Goal: Task Accomplishment & Management: Manage account settings

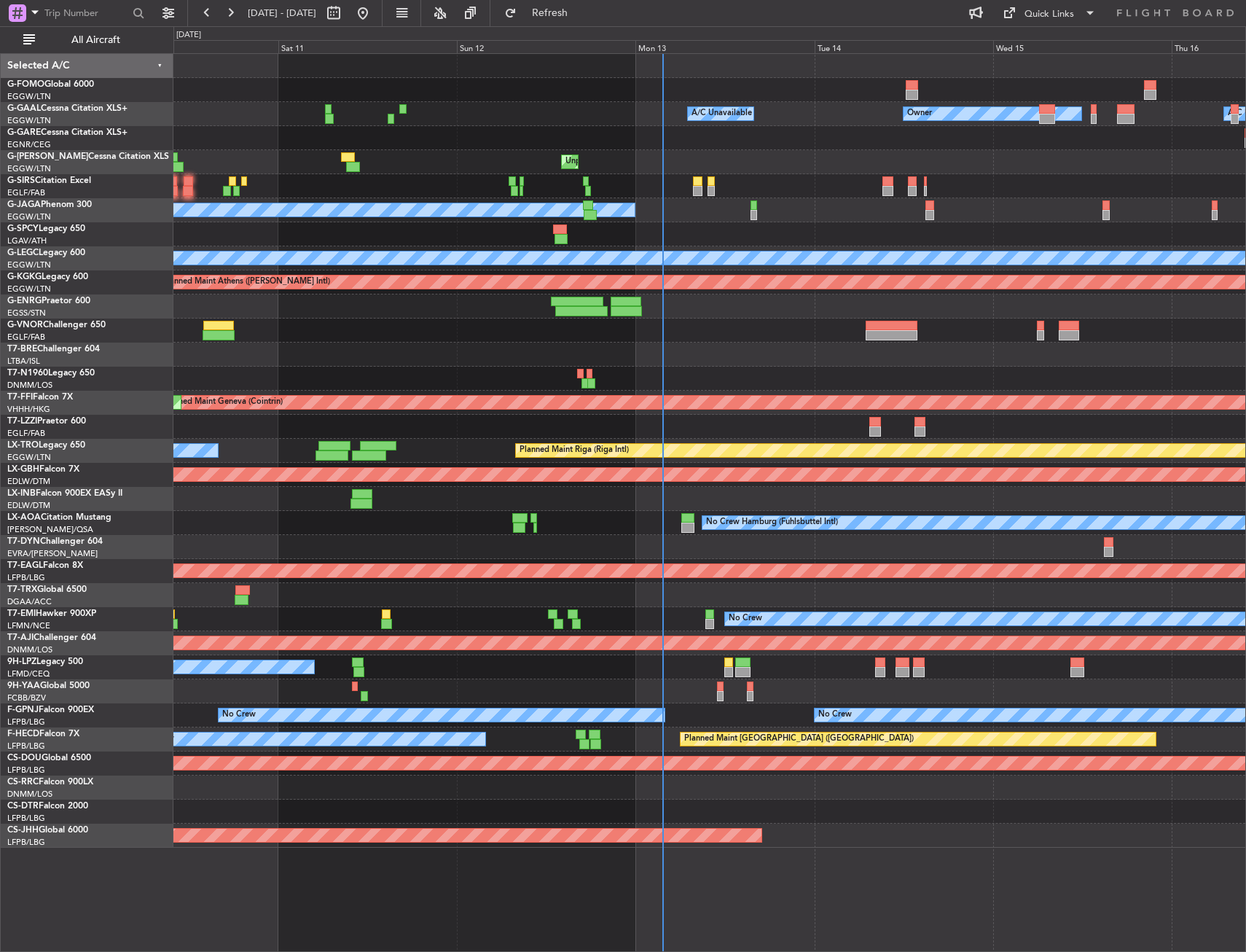
click at [223, 159] on div "Owner A/C Unavailable Owner A/C Unavailable Unplanned Maint [GEOGRAPHIC_DATA] (…" at bounding box center [709, 450] width 1072 height 794
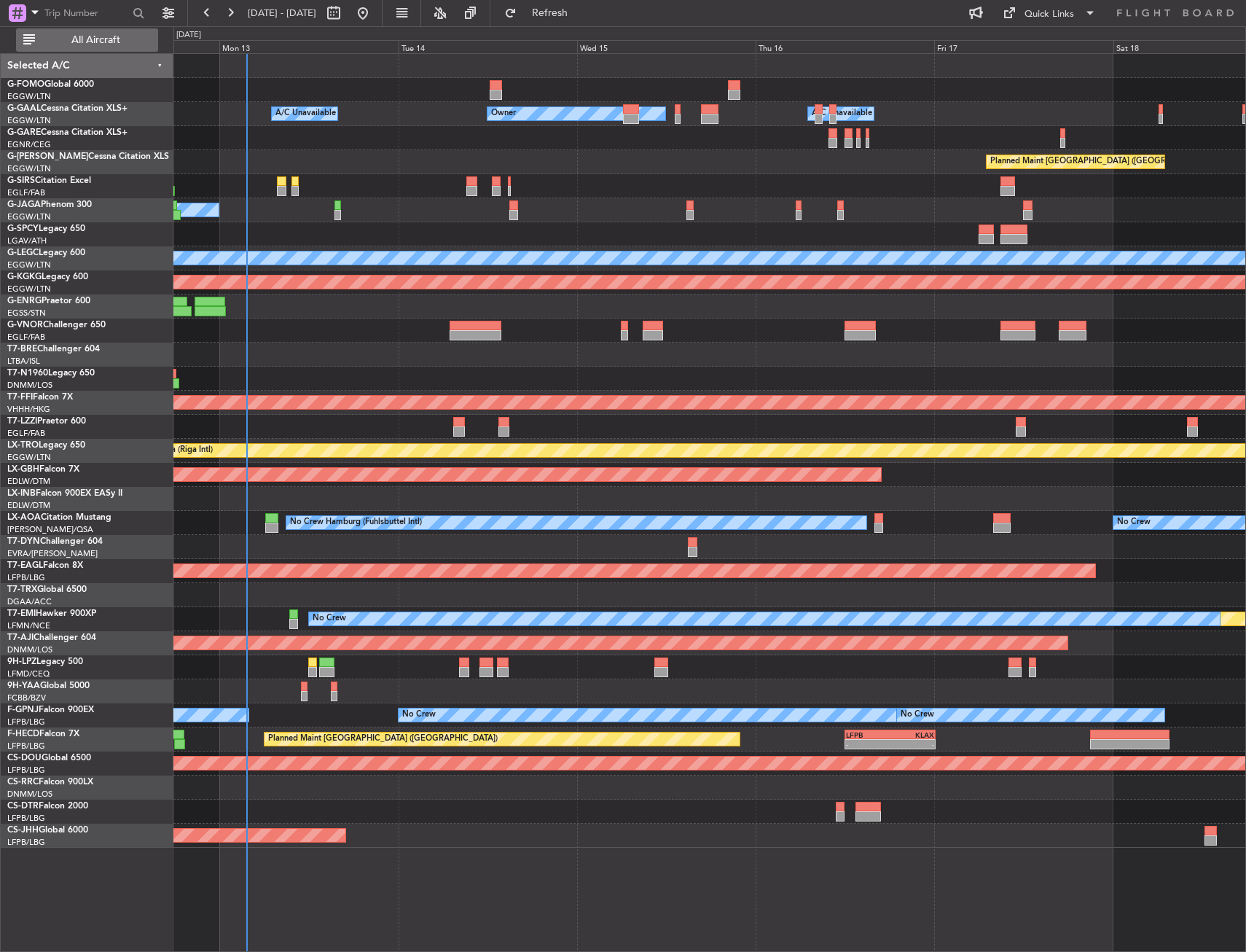
click at [87, 29] on button "All Aircraft" at bounding box center [87, 40] width 143 height 24
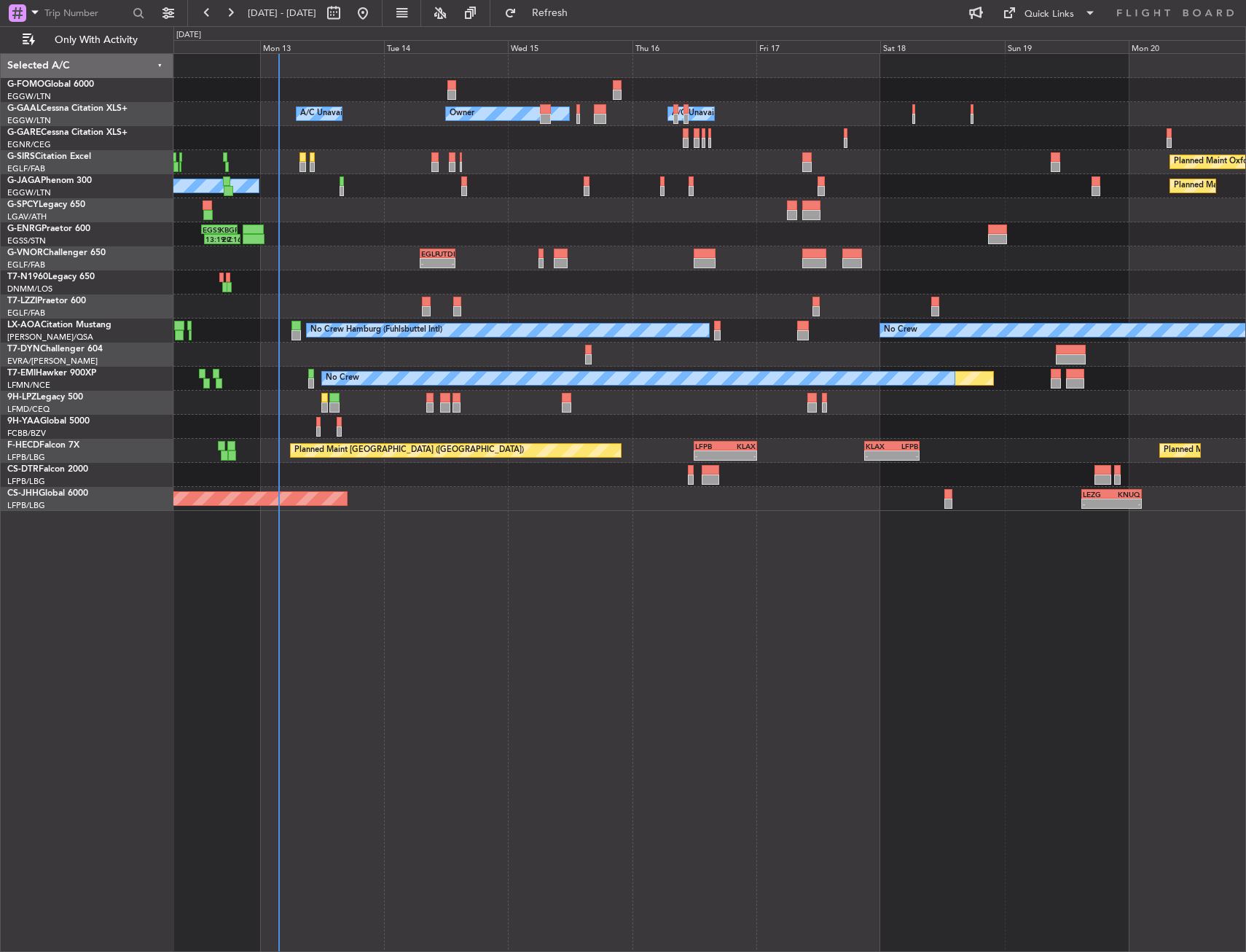
click at [325, 140] on div at bounding box center [709, 138] width 1072 height 24
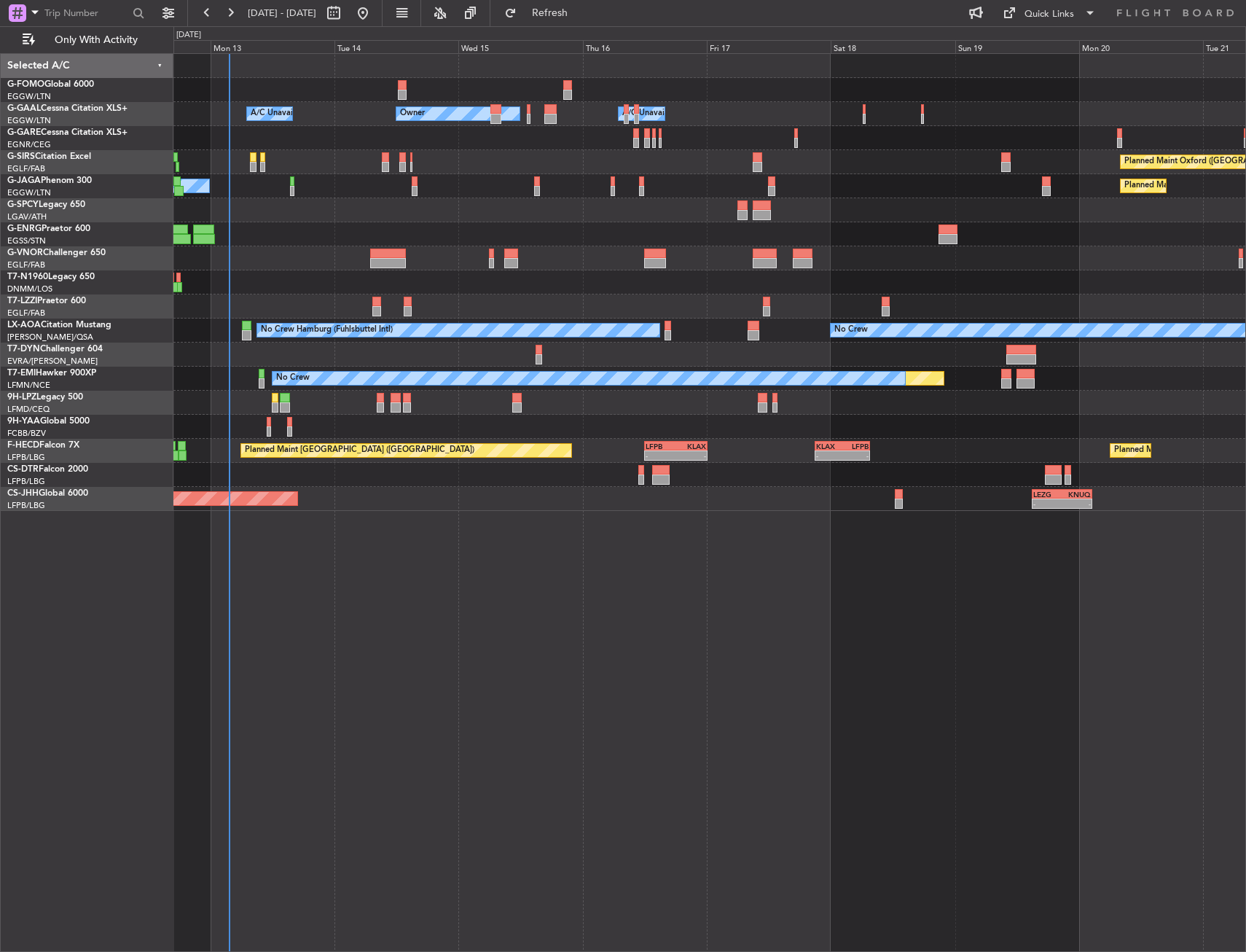
click at [552, 213] on div at bounding box center [709, 210] width 1072 height 24
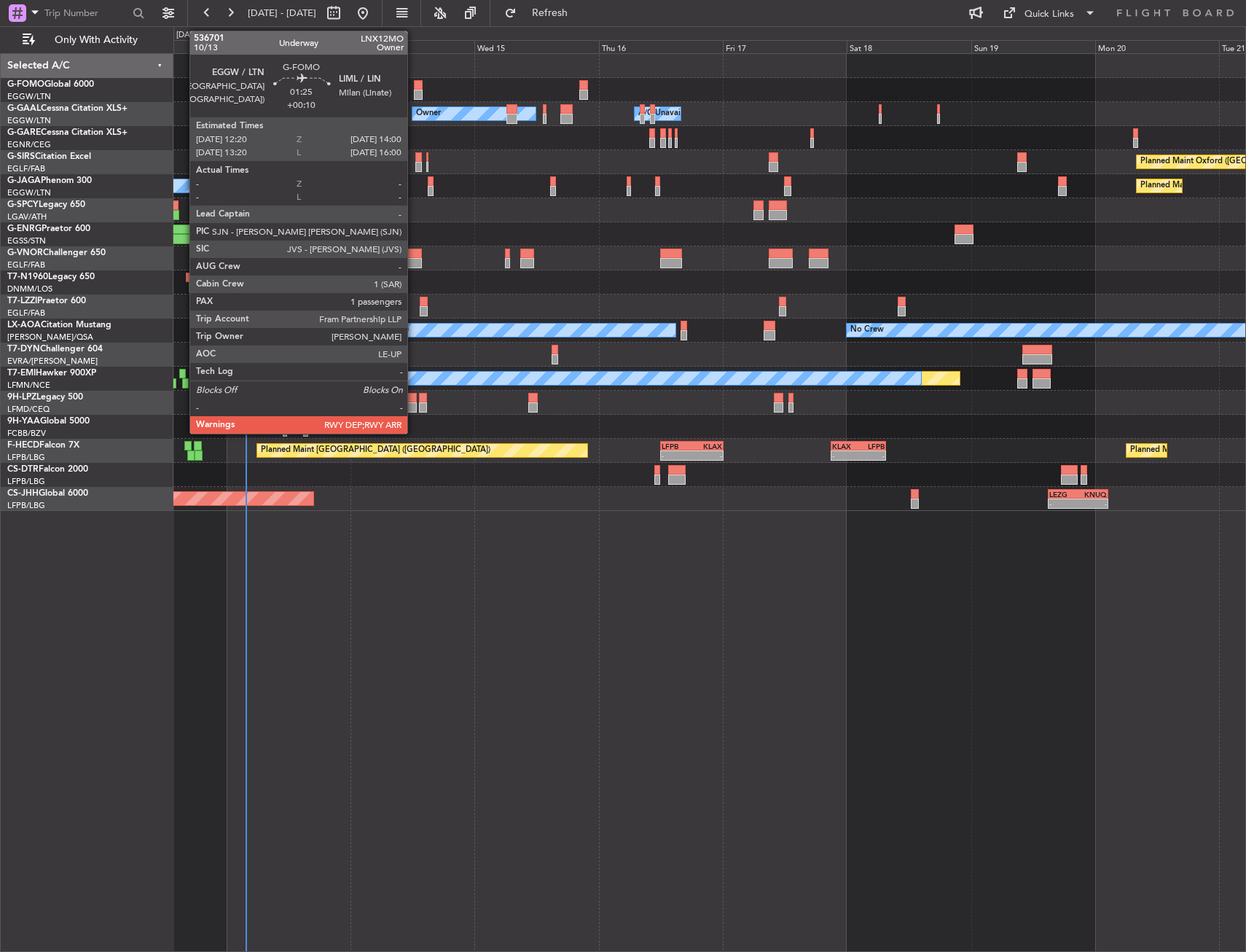
click at [414, 86] on div at bounding box center [418, 85] width 9 height 11
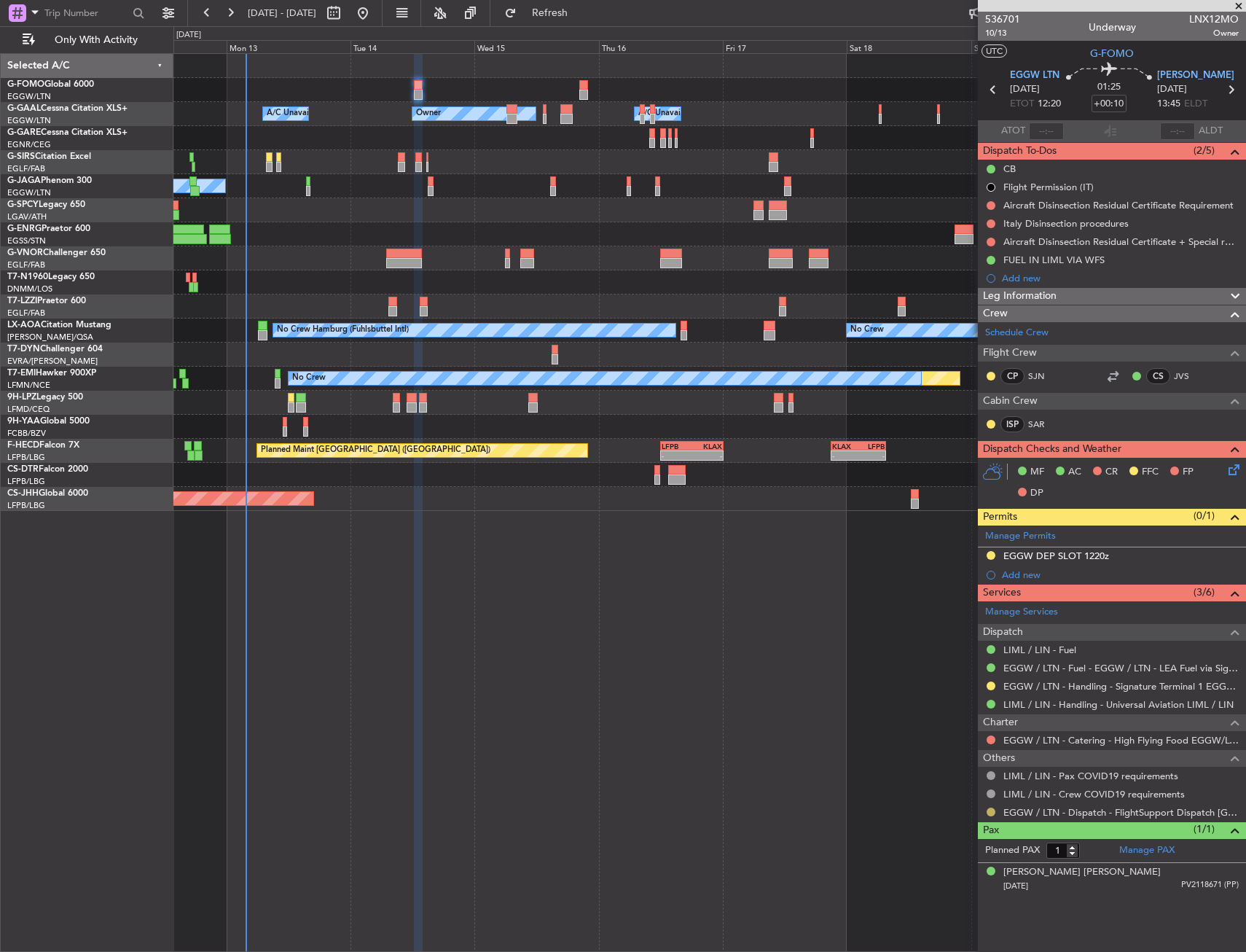
click at [989, 810] on div at bounding box center [991, 812] width 11 height 11
click at [991, 811] on button at bounding box center [991, 812] width 9 height 9
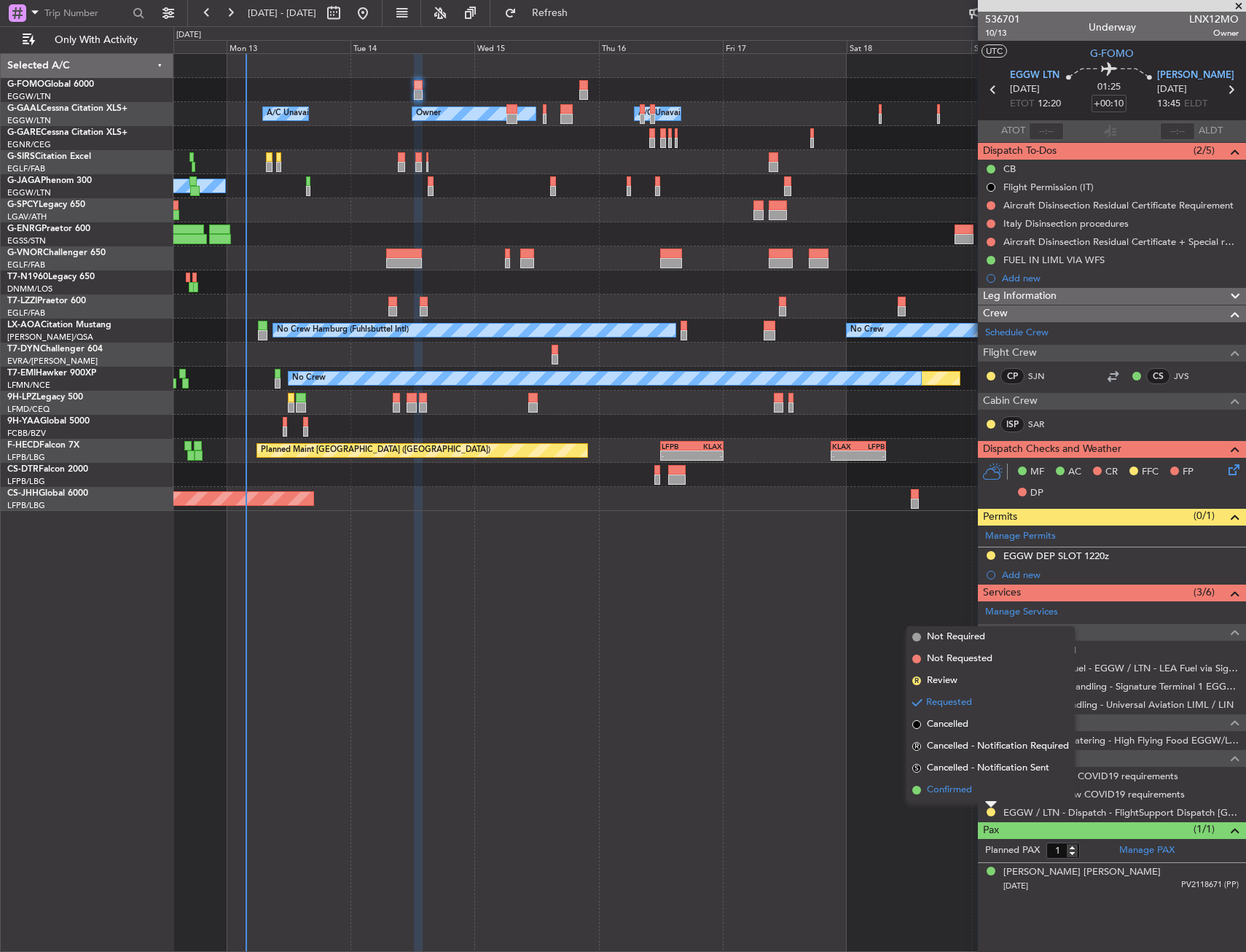
click at [976, 791] on li "Confirmed" at bounding box center [990, 790] width 169 height 22
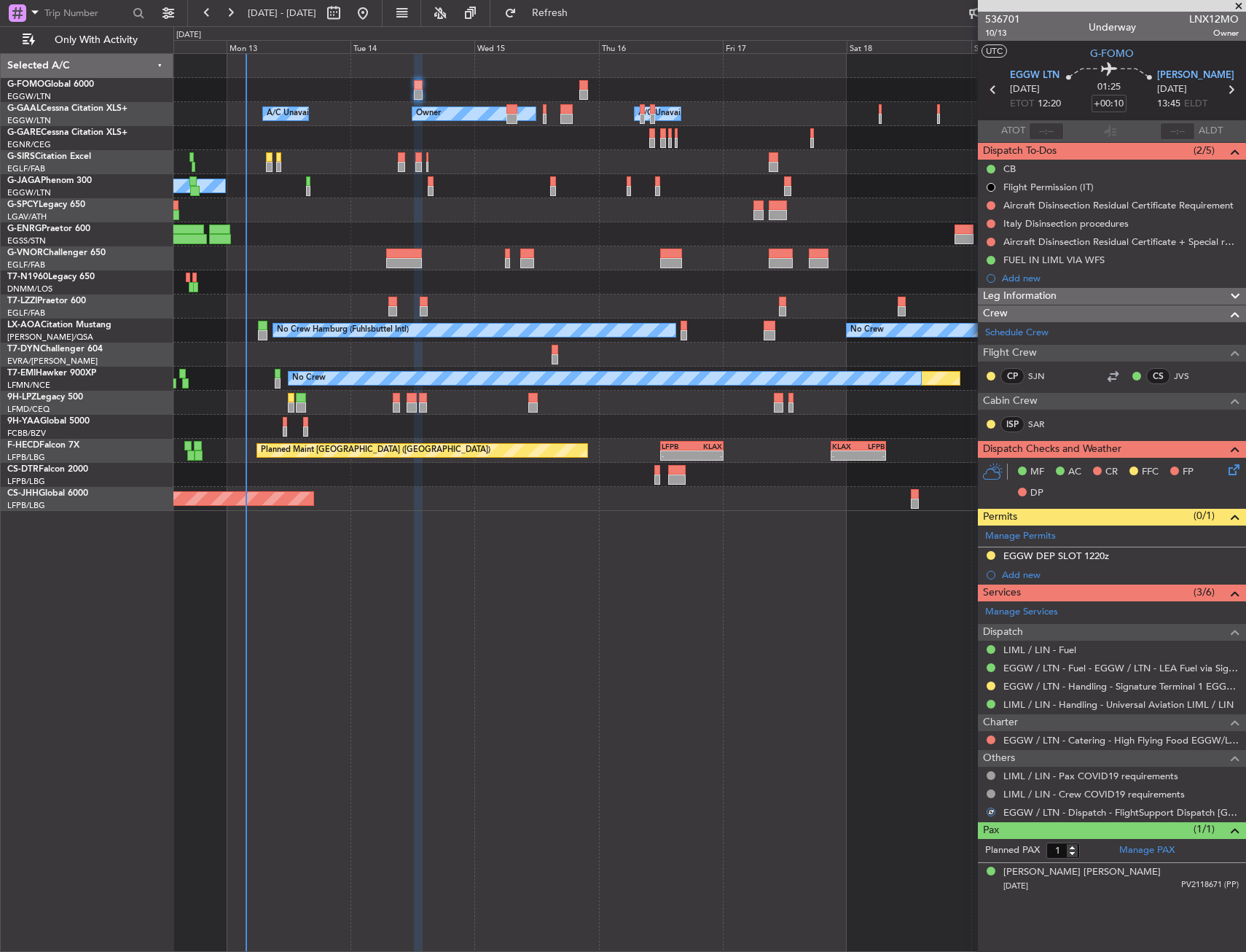
click at [1238, 473] on icon at bounding box center [1231, 467] width 11 height 11
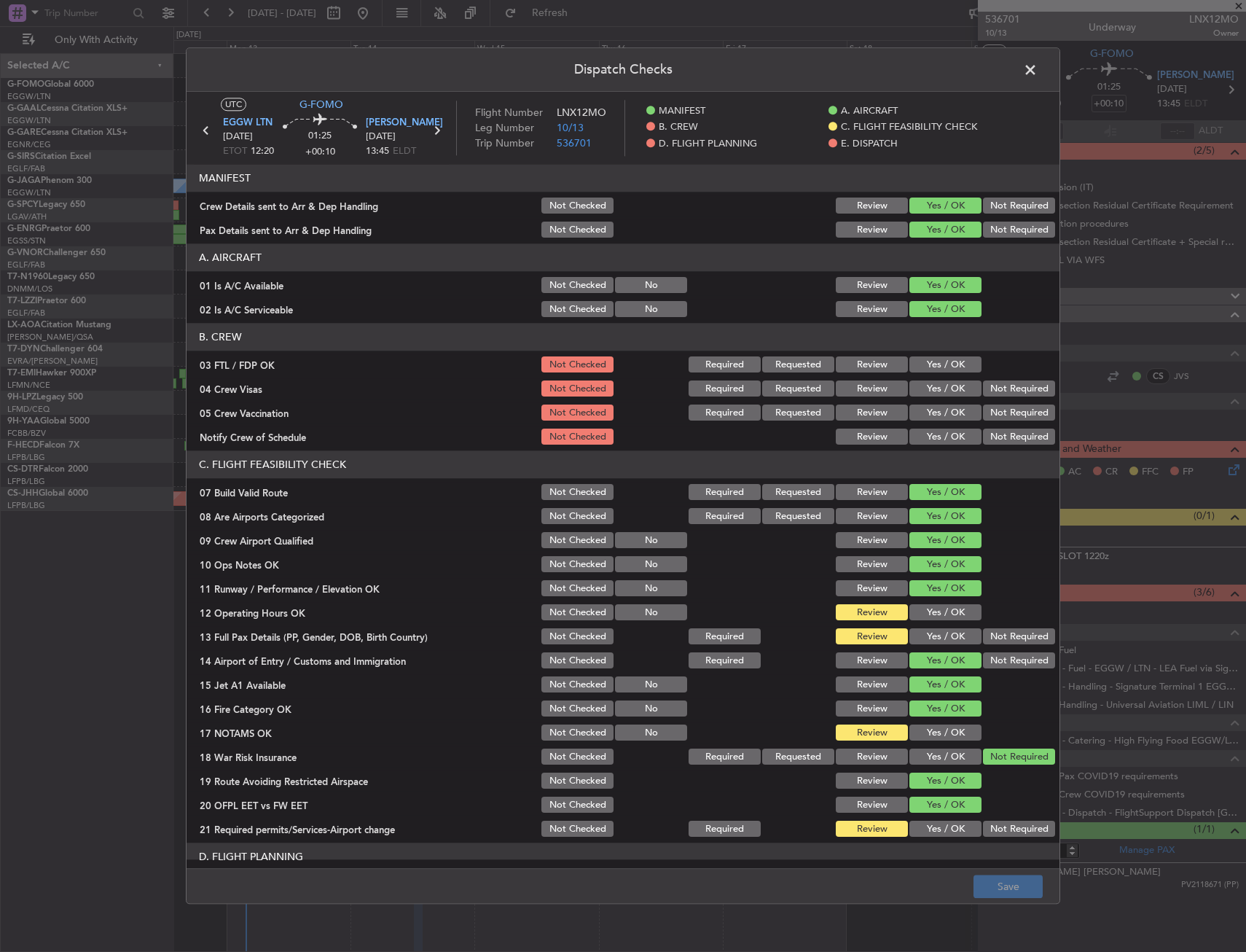
click at [1236, 472] on div "Dispatch Checks UTC G-FOMO EGGW LTN [DATE] ETOT 12:20 01:25 +00:10 LIML LIN [DA…" at bounding box center [623, 476] width 1246 height 952
drag, startPoint x: 945, startPoint y: 599, endPoint x: 944, endPoint y: 625, distance: 26.0
click at [944, 600] on section "C. FLIGHT FEASIBILITY CHECK 07 Build Valid Route Not Checked Required Requested…" at bounding box center [623, 645] width 873 height 388
click at [944, 625] on section "C. FLIGHT FEASIBILITY CHECK 07 Build Valid Route Not Checked Required Requested…" at bounding box center [623, 645] width 873 height 388
click at [941, 640] on button "Yes / OK" at bounding box center [945, 637] width 72 height 16
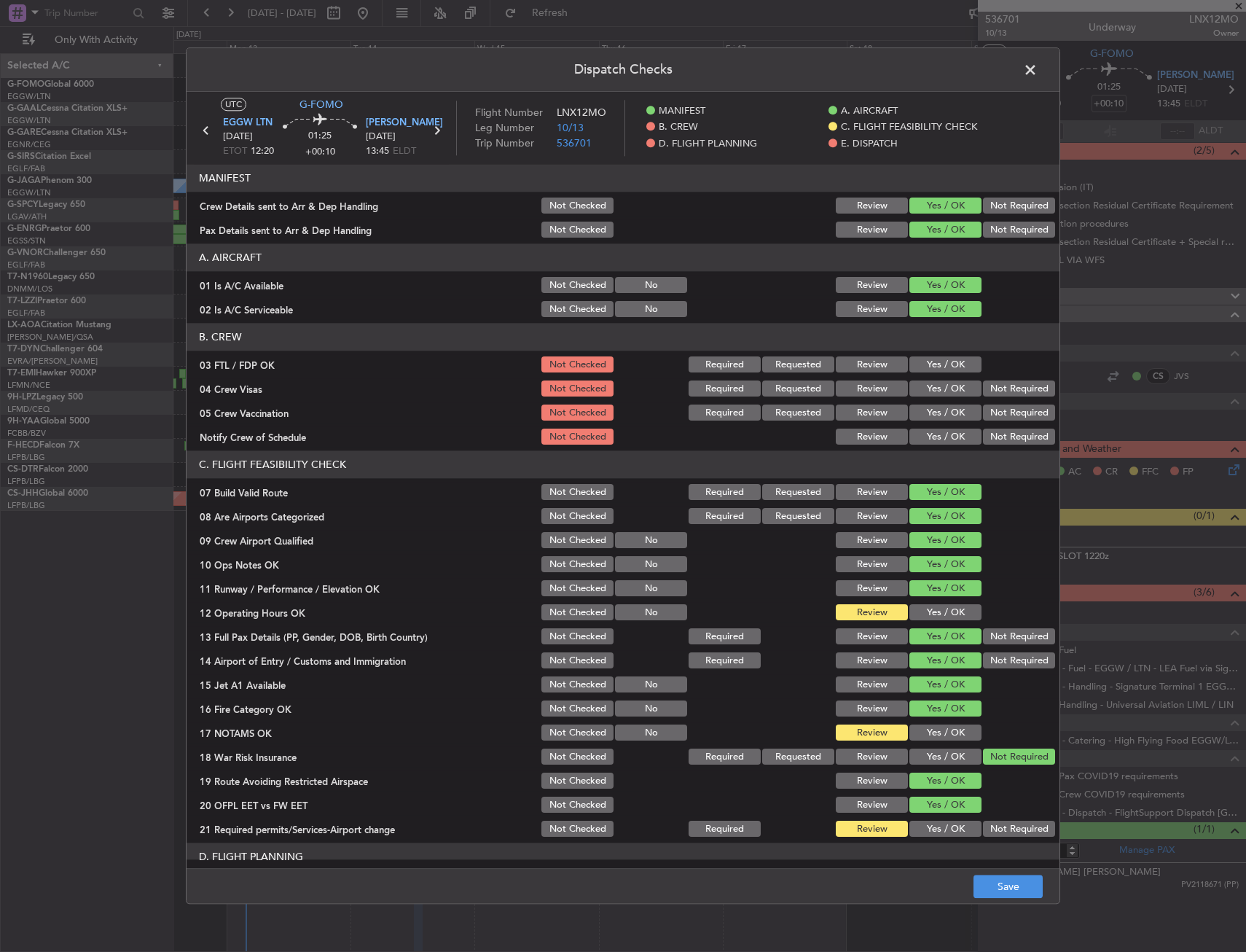
click at [940, 619] on button "Yes / OK" at bounding box center [945, 613] width 72 height 16
drag, startPoint x: 937, startPoint y: 751, endPoint x: 939, endPoint y: 721, distance: 30.1
click at [937, 751] on button "Yes / OK" at bounding box center [945, 757] width 72 height 16
click at [939, 720] on section "C. FLIGHT FEASIBILITY CHECK 07 Build Valid Route Not Checked Required Requested…" at bounding box center [623, 645] width 873 height 388
click at [938, 728] on button "Yes / OK" at bounding box center [945, 733] width 72 height 16
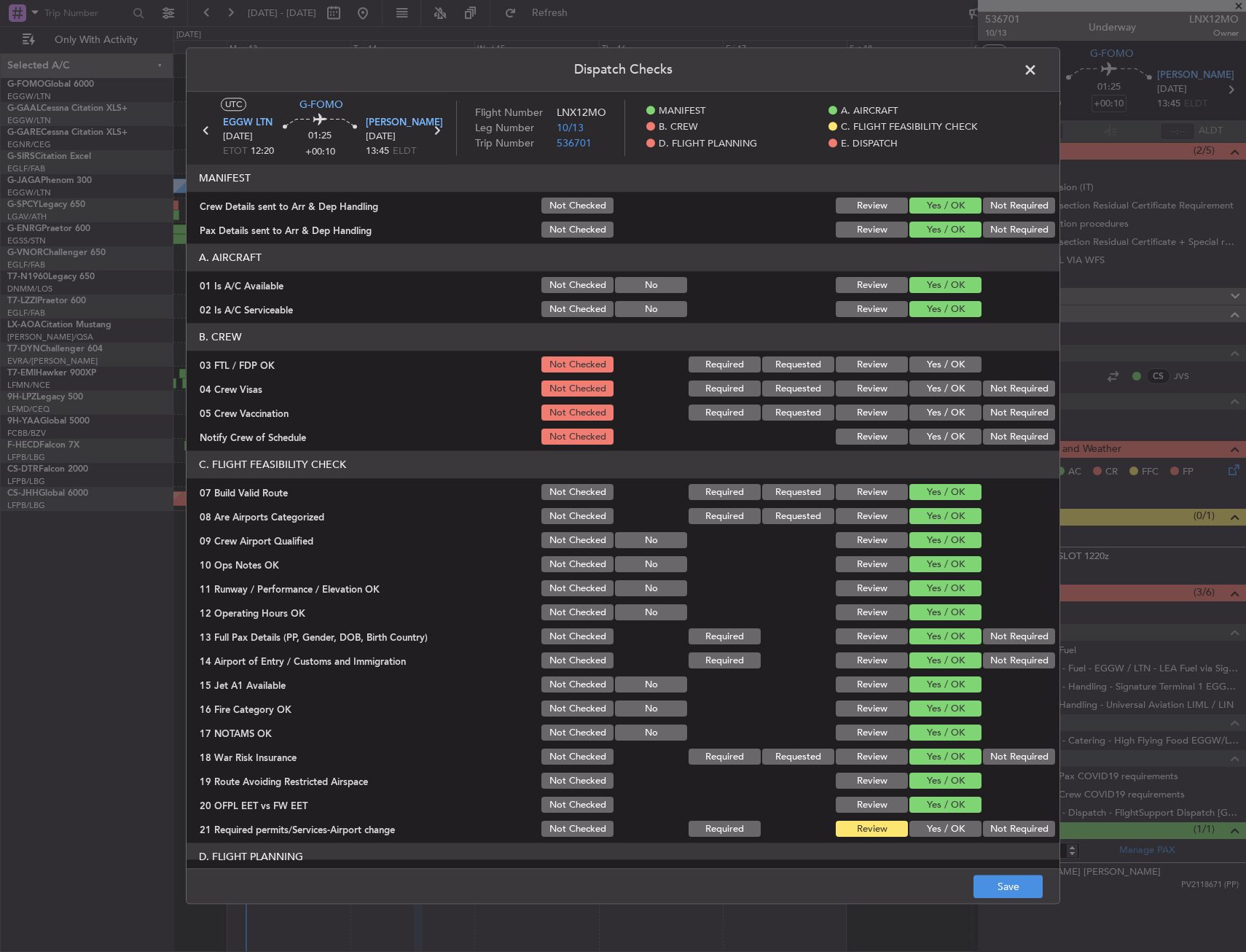
click at [1003, 752] on button "Not Required" at bounding box center [1019, 757] width 72 height 16
click at [958, 826] on button "Yes / OK" at bounding box center [945, 830] width 72 height 16
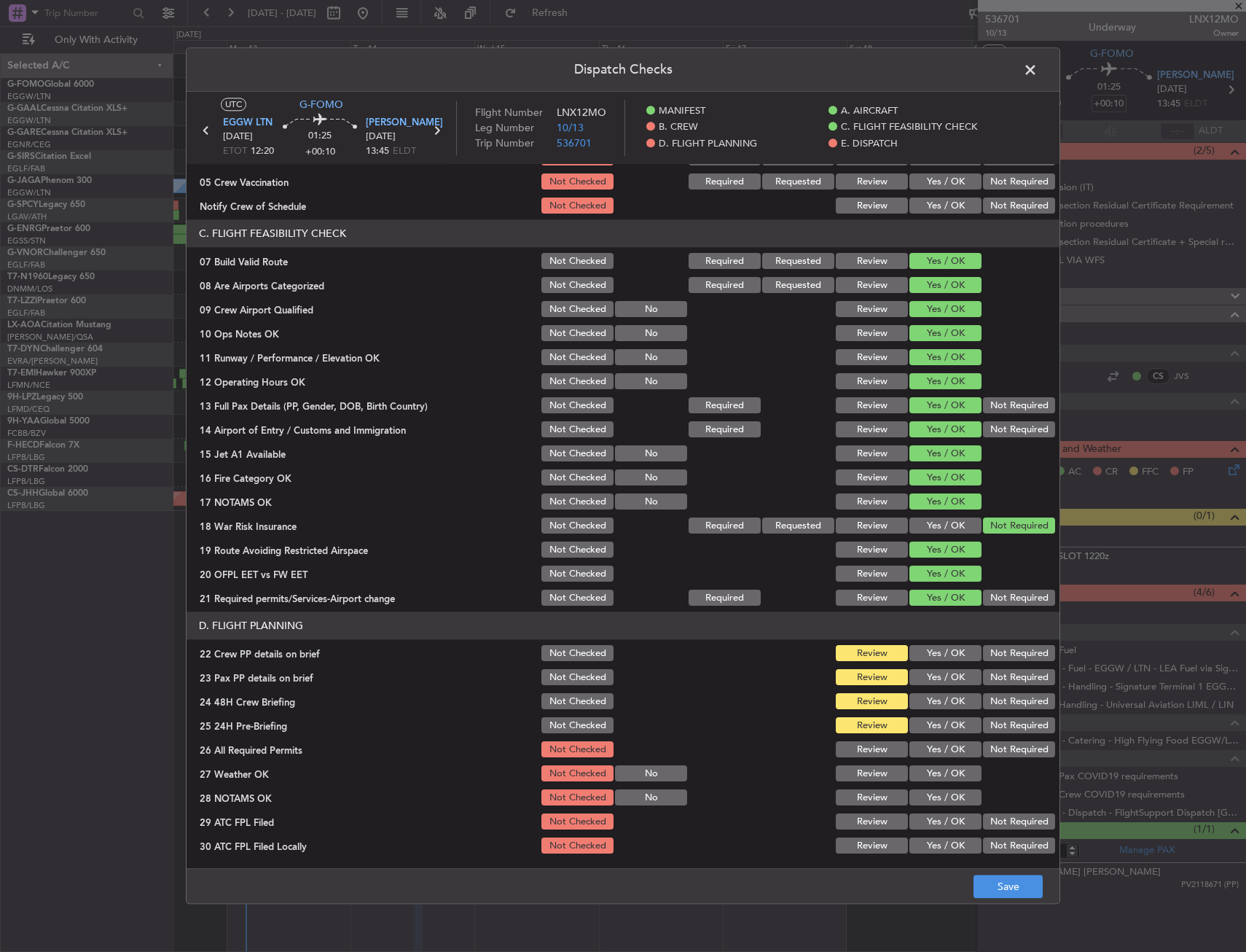
scroll to position [364, 0]
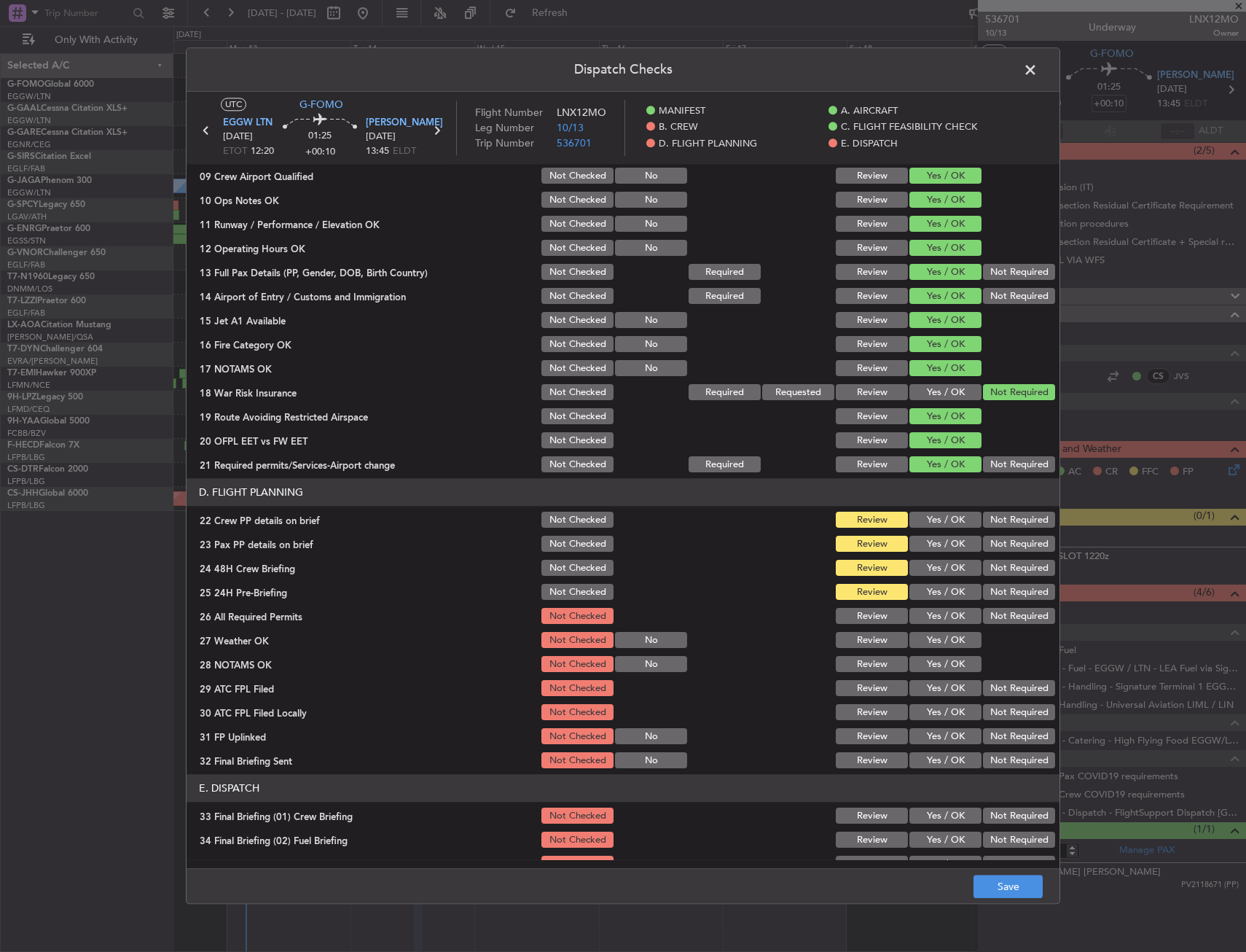
click at [943, 524] on button "Yes / OK" at bounding box center [945, 520] width 72 height 16
click at [940, 548] on button "Yes / OK" at bounding box center [945, 545] width 72 height 16
click at [940, 565] on button "Yes / OK" at bounding box center [945, 568] width 72 height 16
click at [988, 586] on button "Not Required" at bounding box center [1019, 593] width 72 height 16
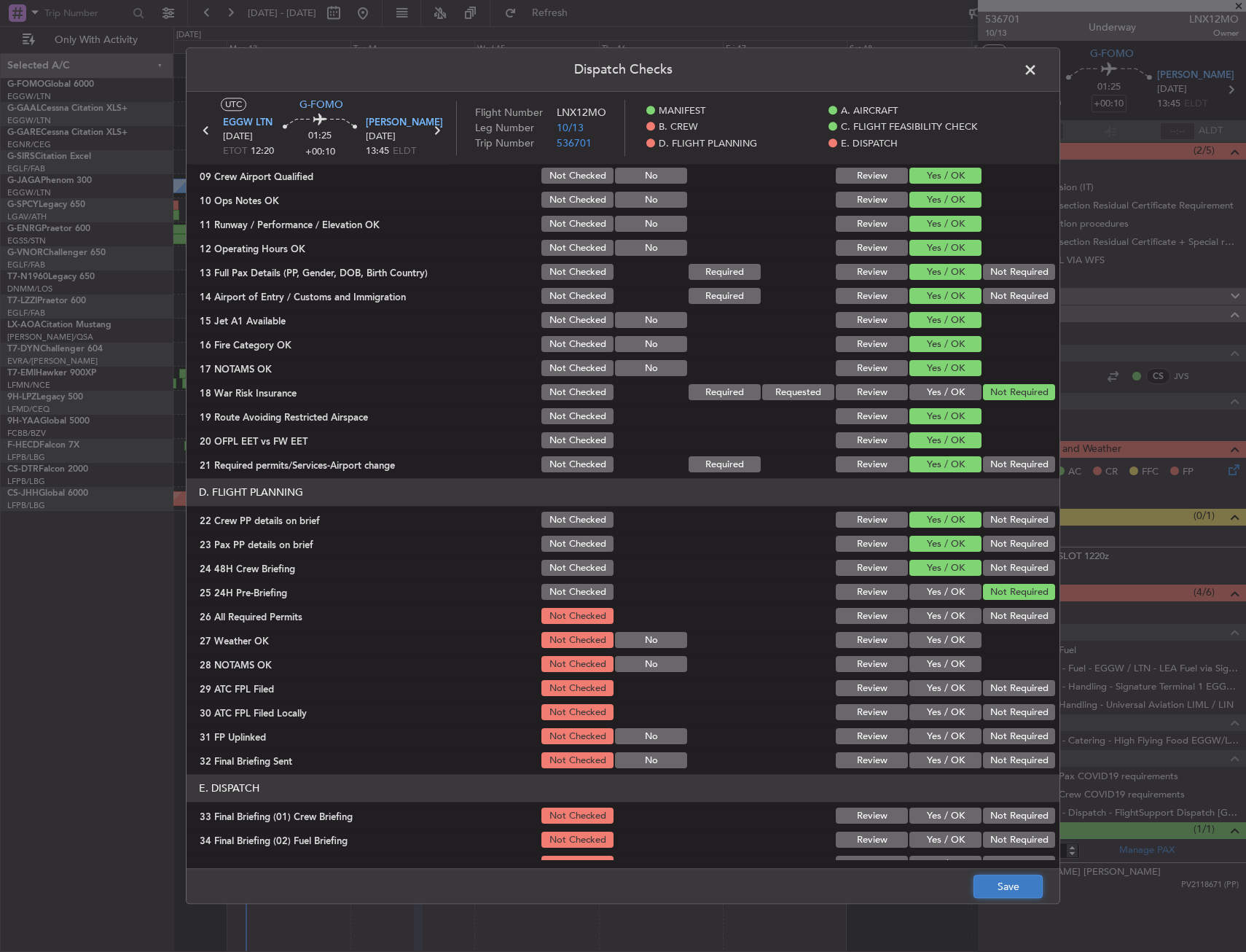
click at [1003, 880] on button "Save" at bounding box center [1008, 887] width 69 height 24
click at [1038, 70] on span at bounding box center [1038, 73] width 0 height 29
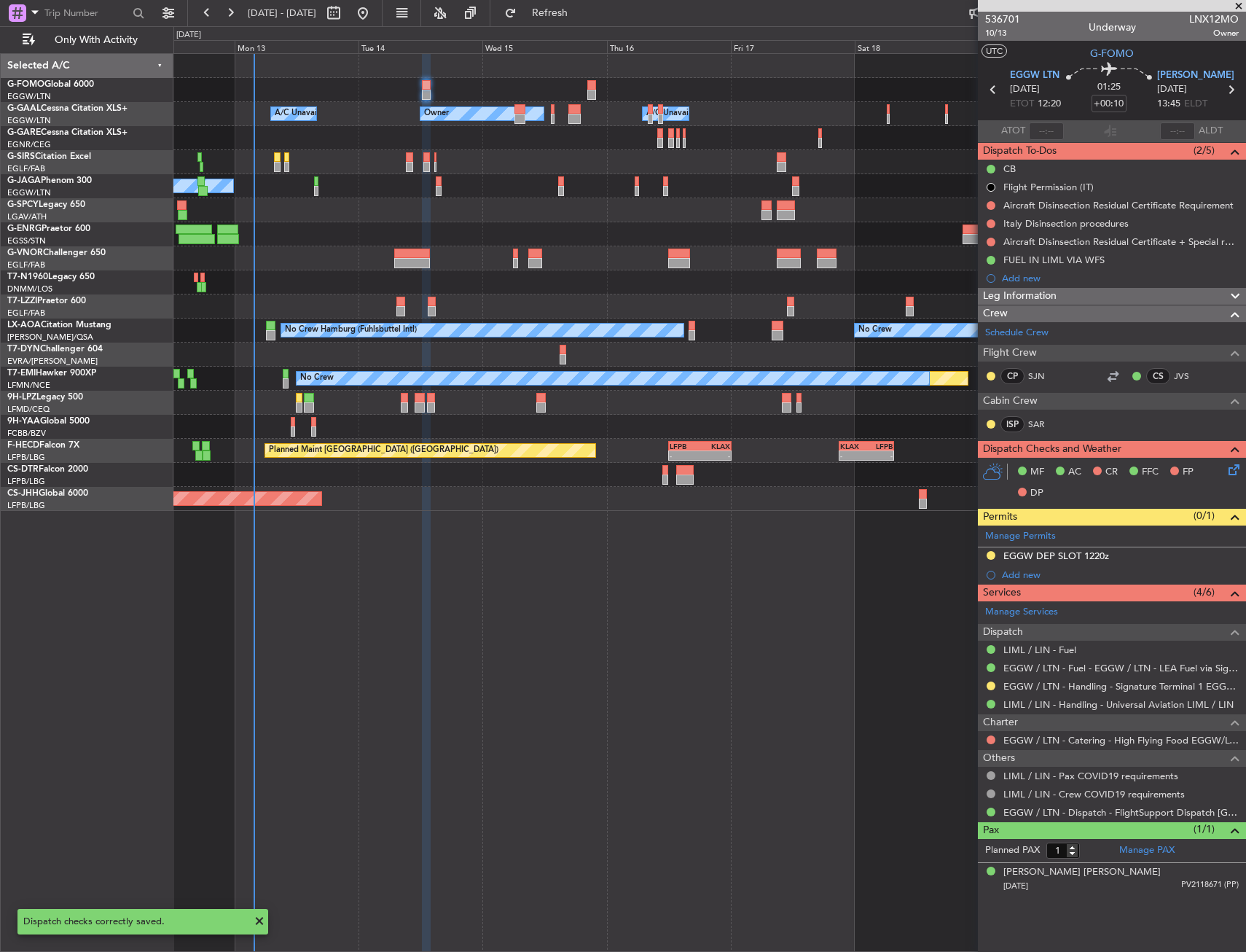
click at [368, 206] on div at bounding box center [709, 210] width 1072 height 24
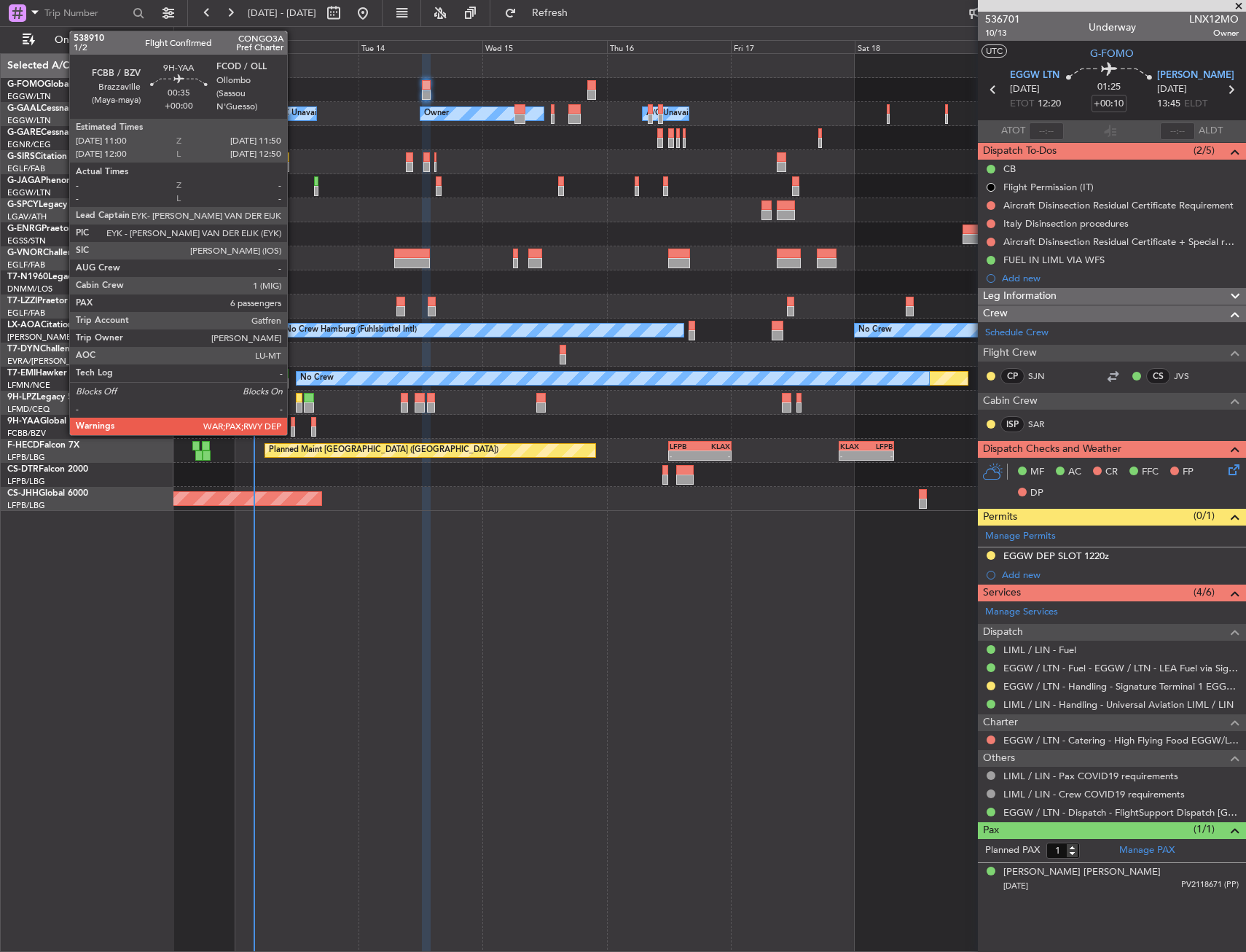
click at [294, 432] on div at bounding box center [292, 432] width 4 height 11
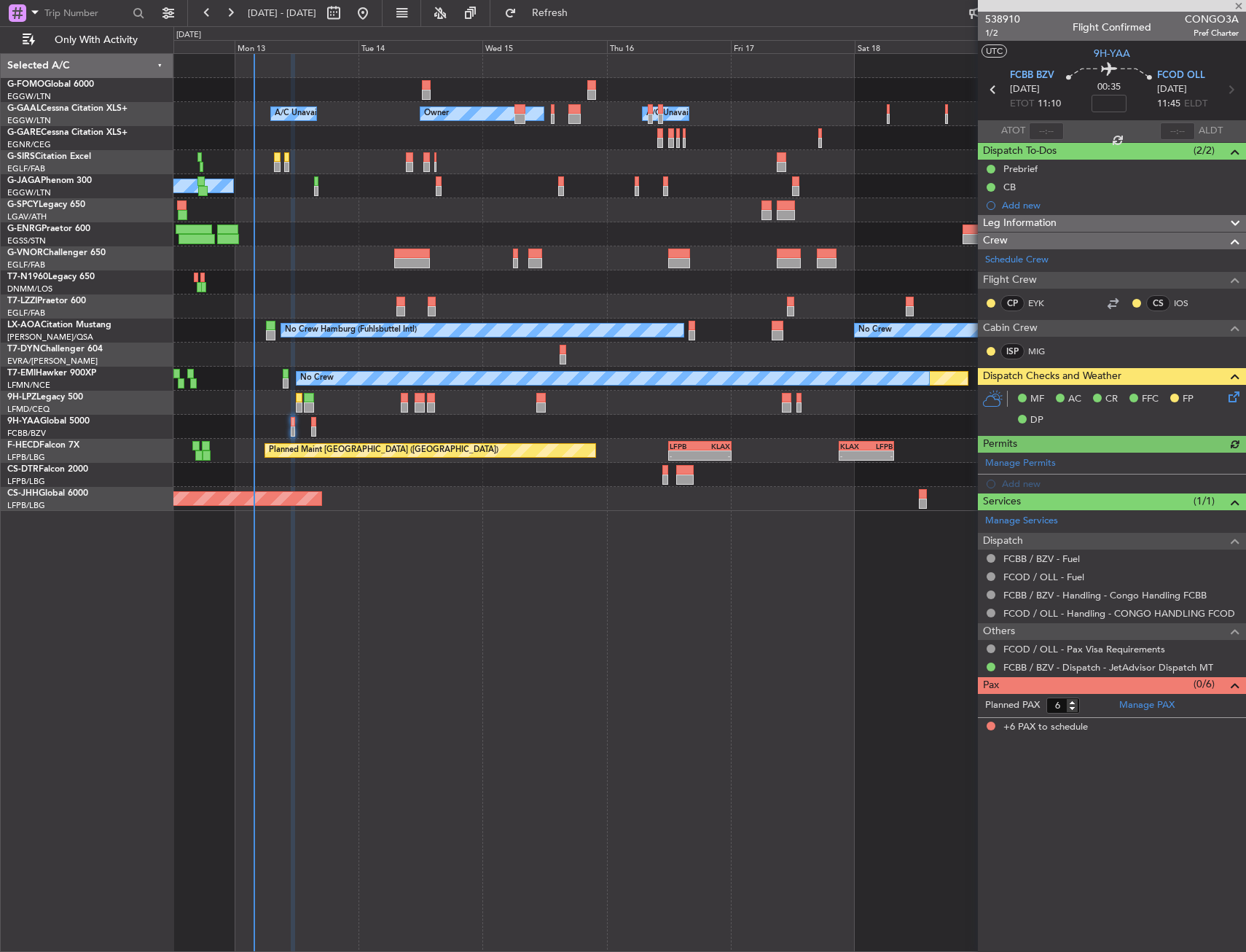
click at [1231, 400] on icon at bounding box center [1231, 394] width 11 height 11
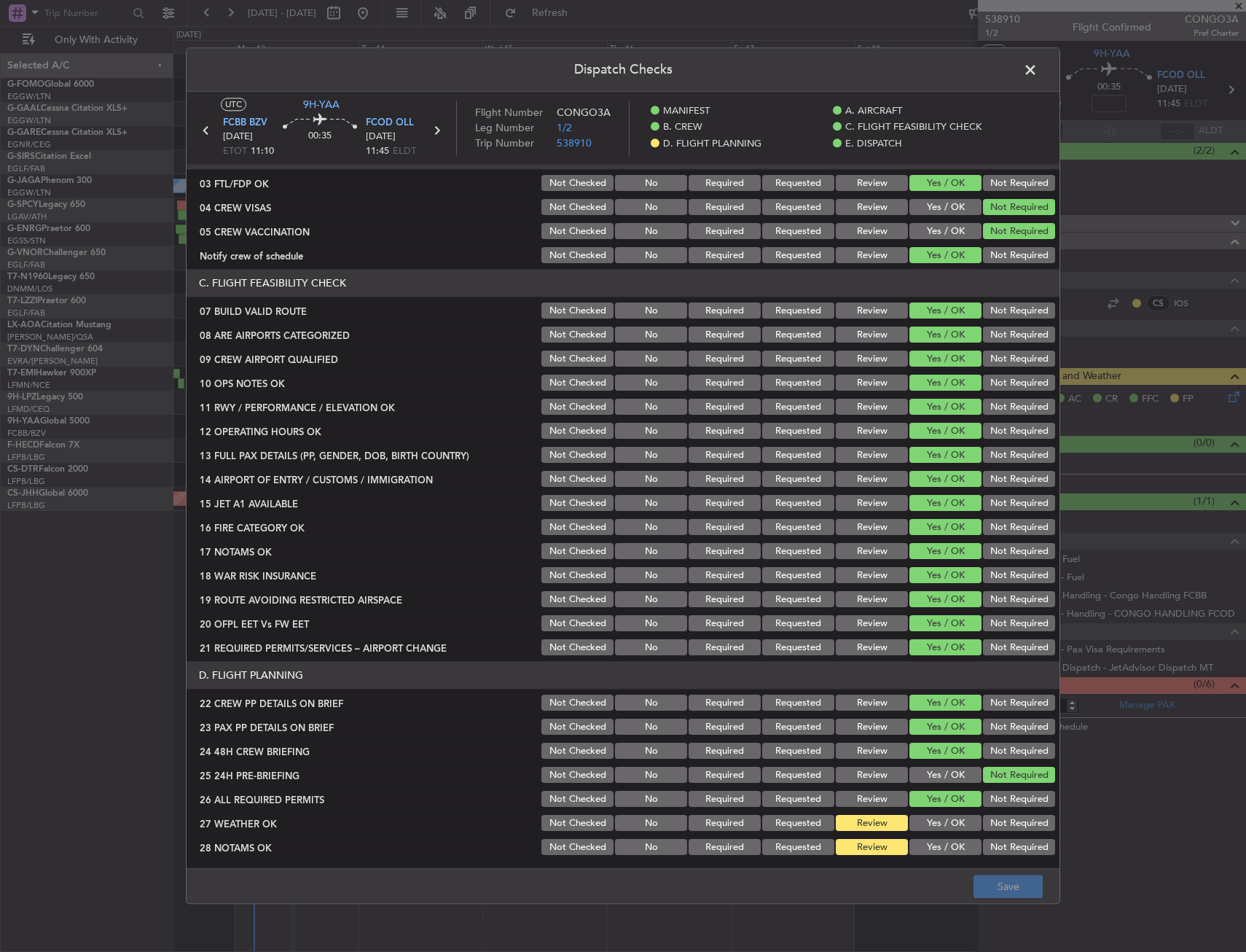
scroll to position [599, 0]
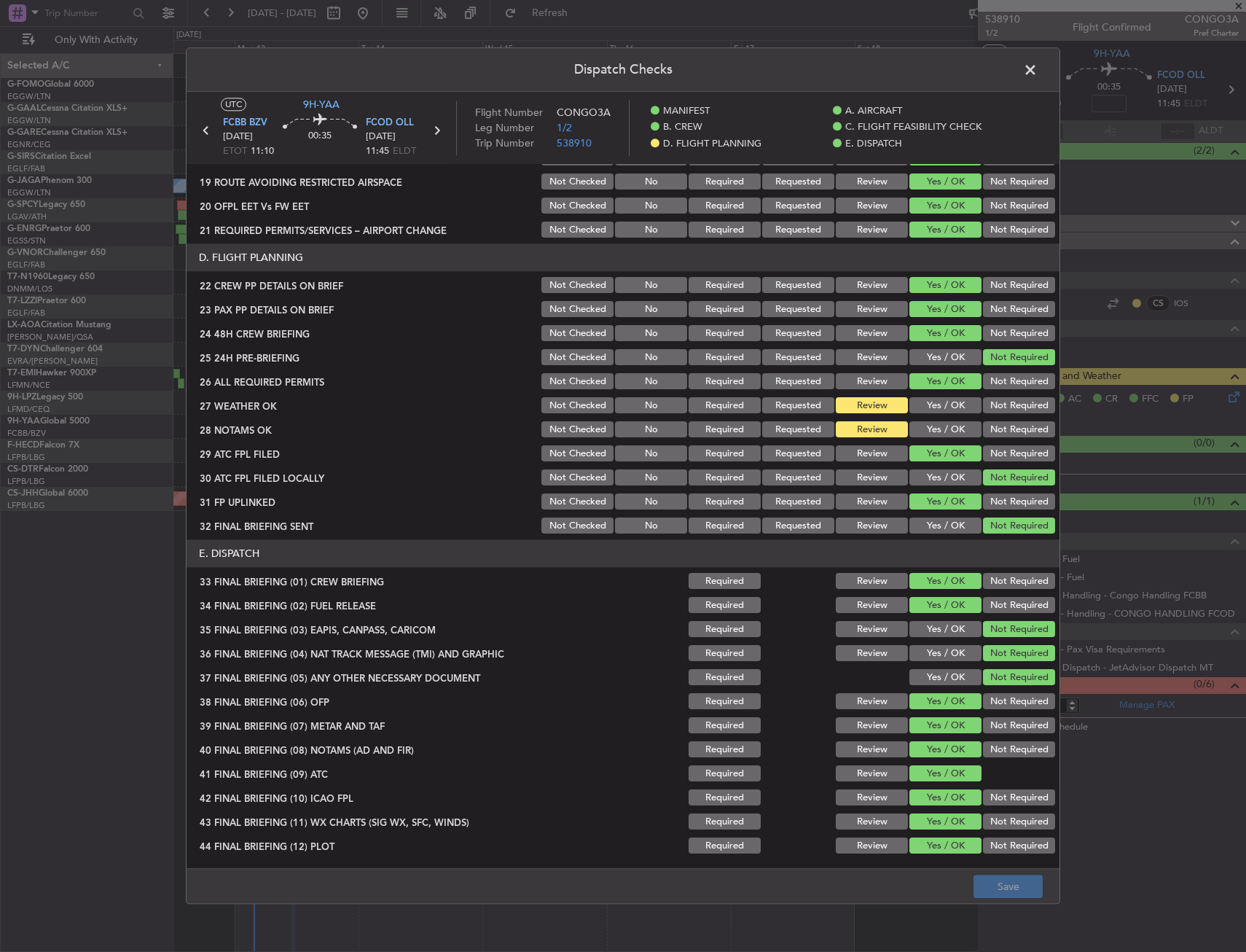
click at [1038, 64] on span at bounding box center [1038, 73] width 0 height 29
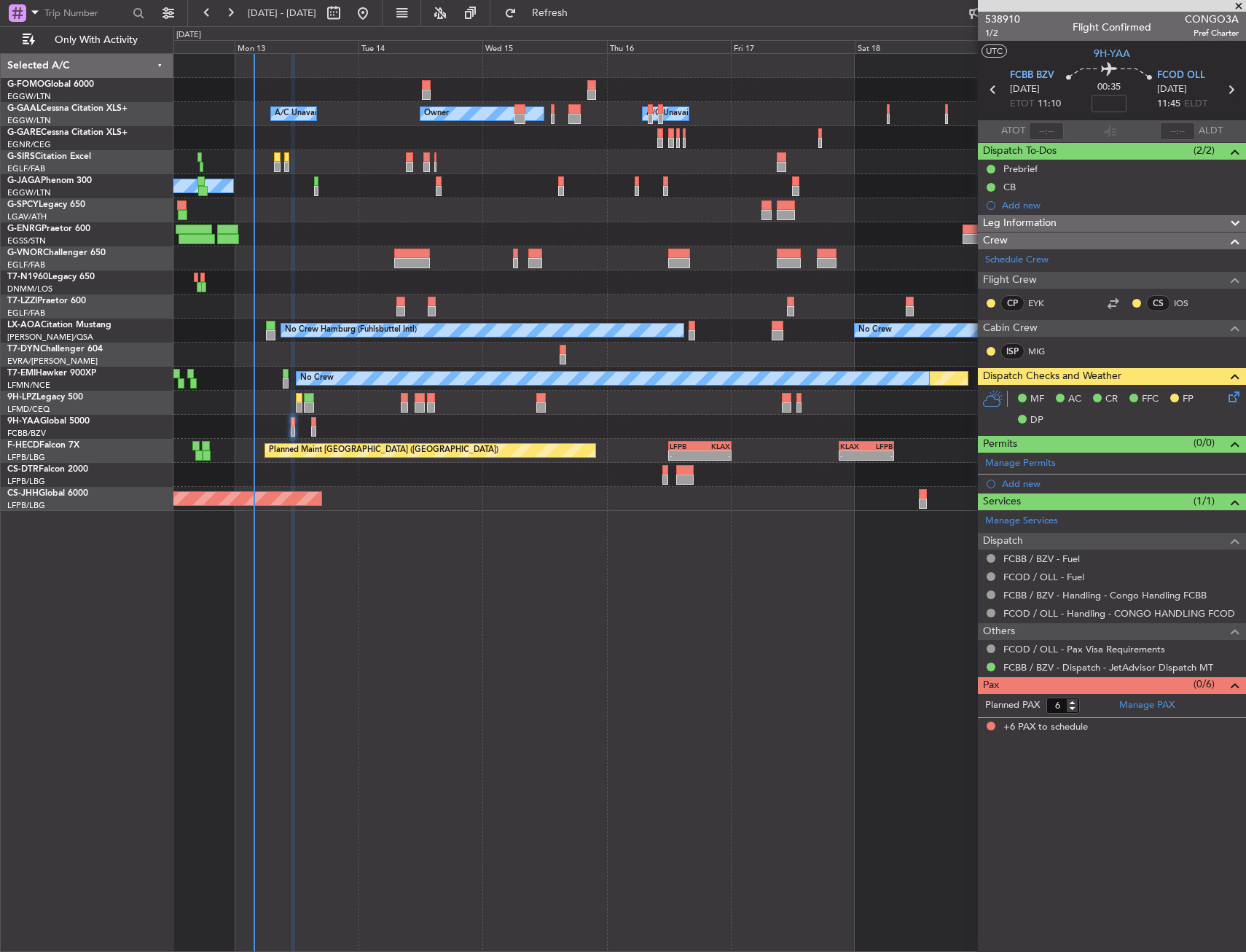
click at [1234, 88] on icon at bounding box center [1231, 89] width 19 height 19
type input "13"
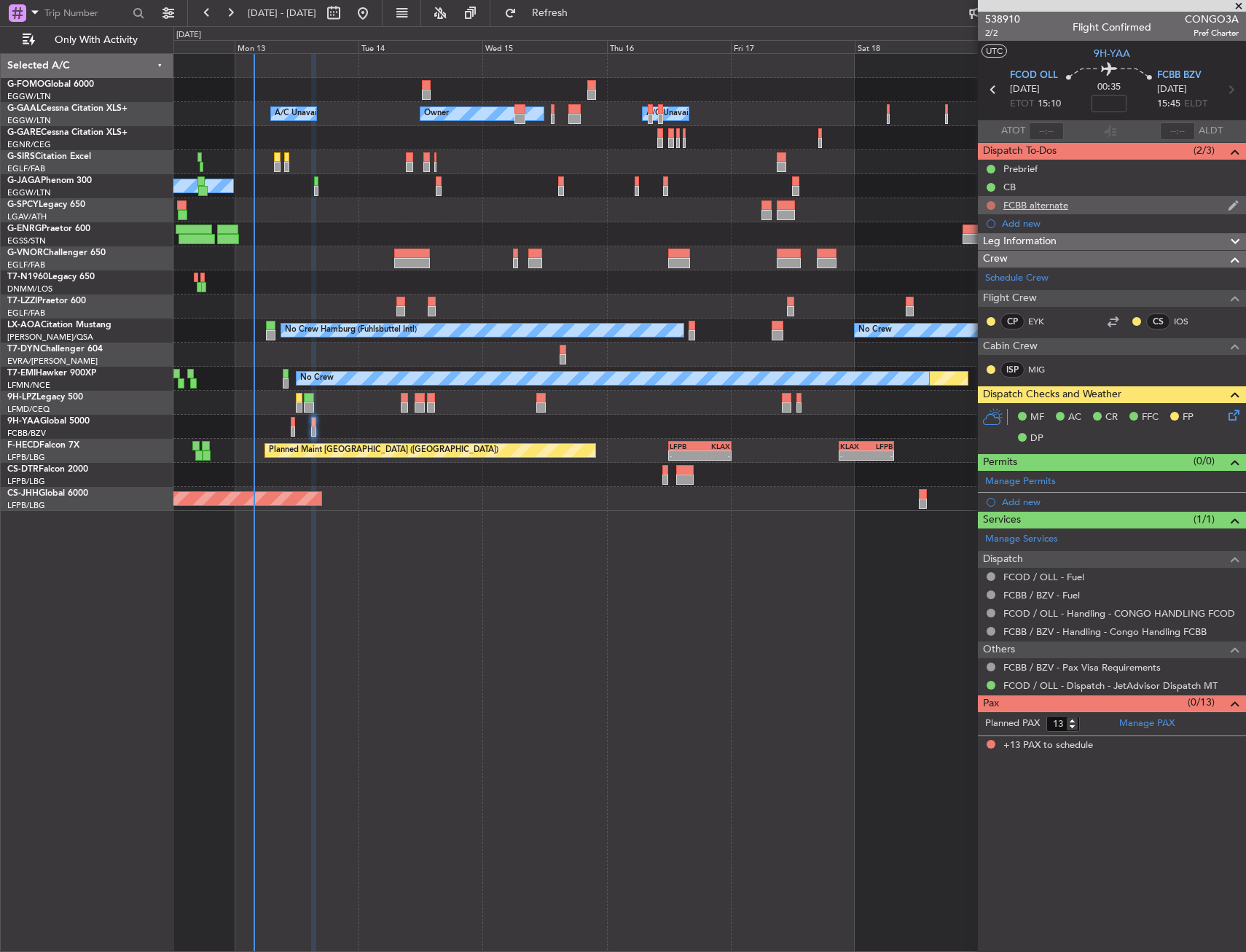
click at [991, 202] on button at bounding box center [991, 205] width 9 height 9
click at [982, 272] on span "Completed" at bounding box center [998, 270] width 48 height 15
click at [349, 212] on div at bounding box center [709, 210] width 1072 height 24
click at [349, 216] on div at bounding box center [709, 210] width 1072 height 24
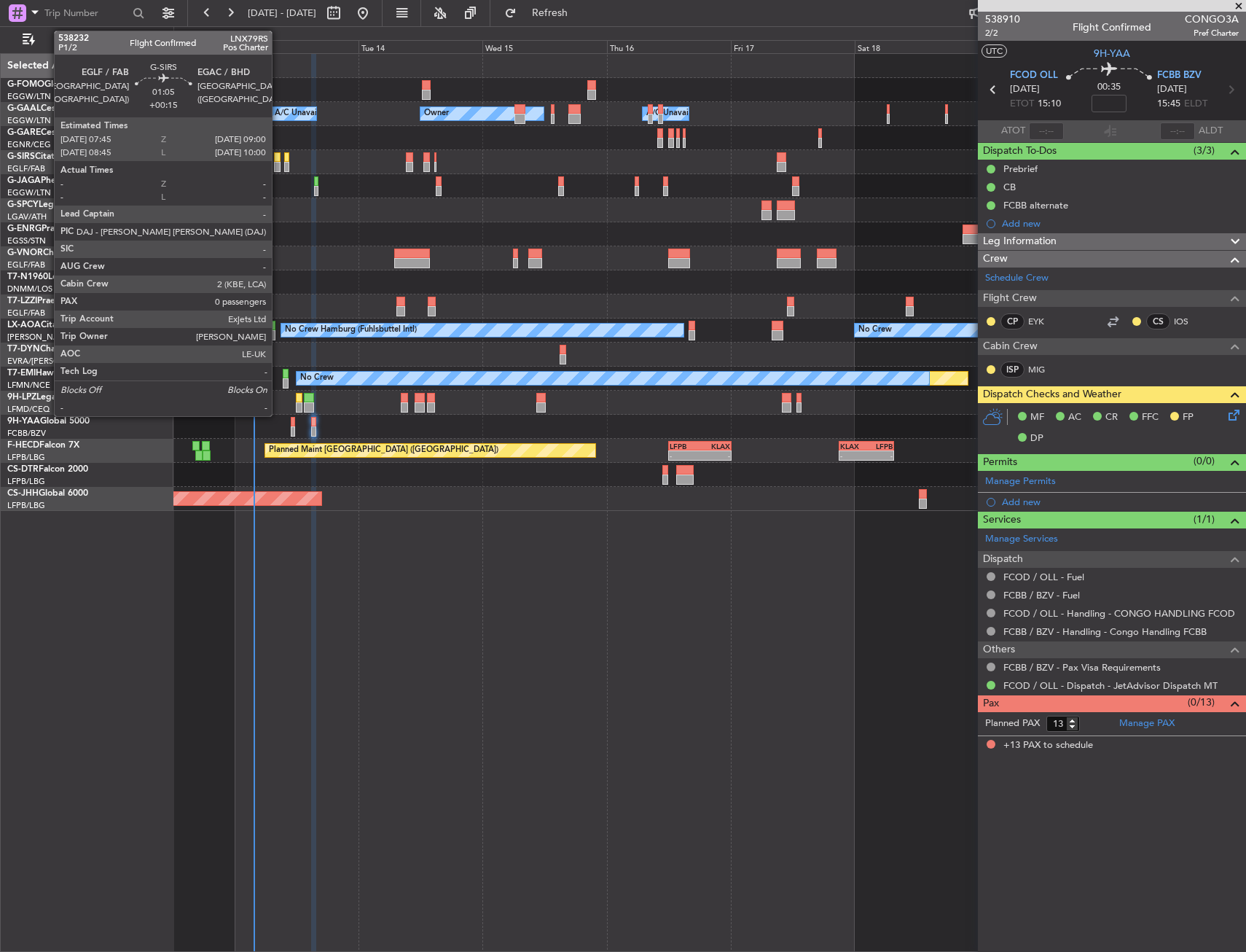
click at [279, 163] on div at bounding box center [277, 167] width 7 height 11
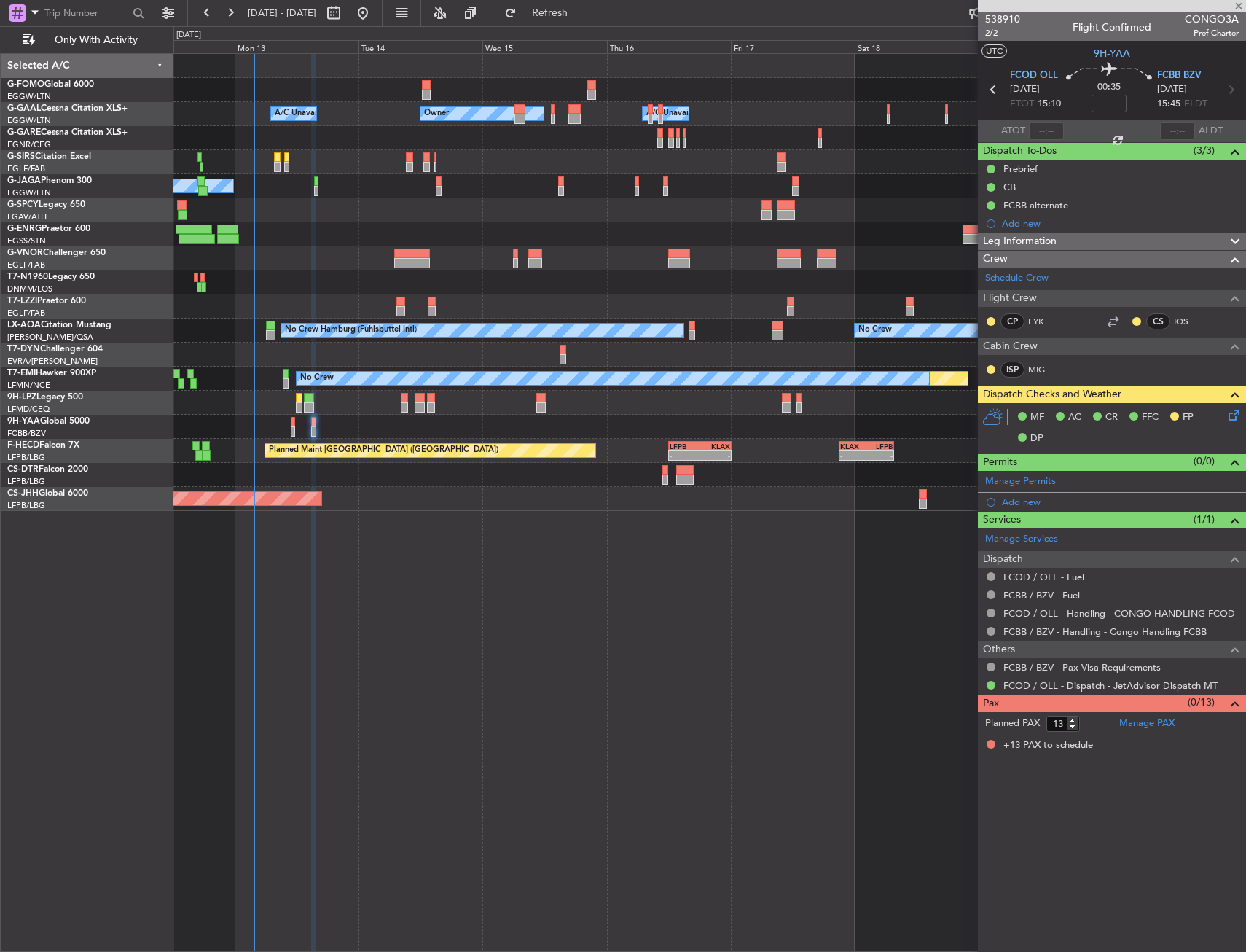
type input "+00:15"
type input "0"
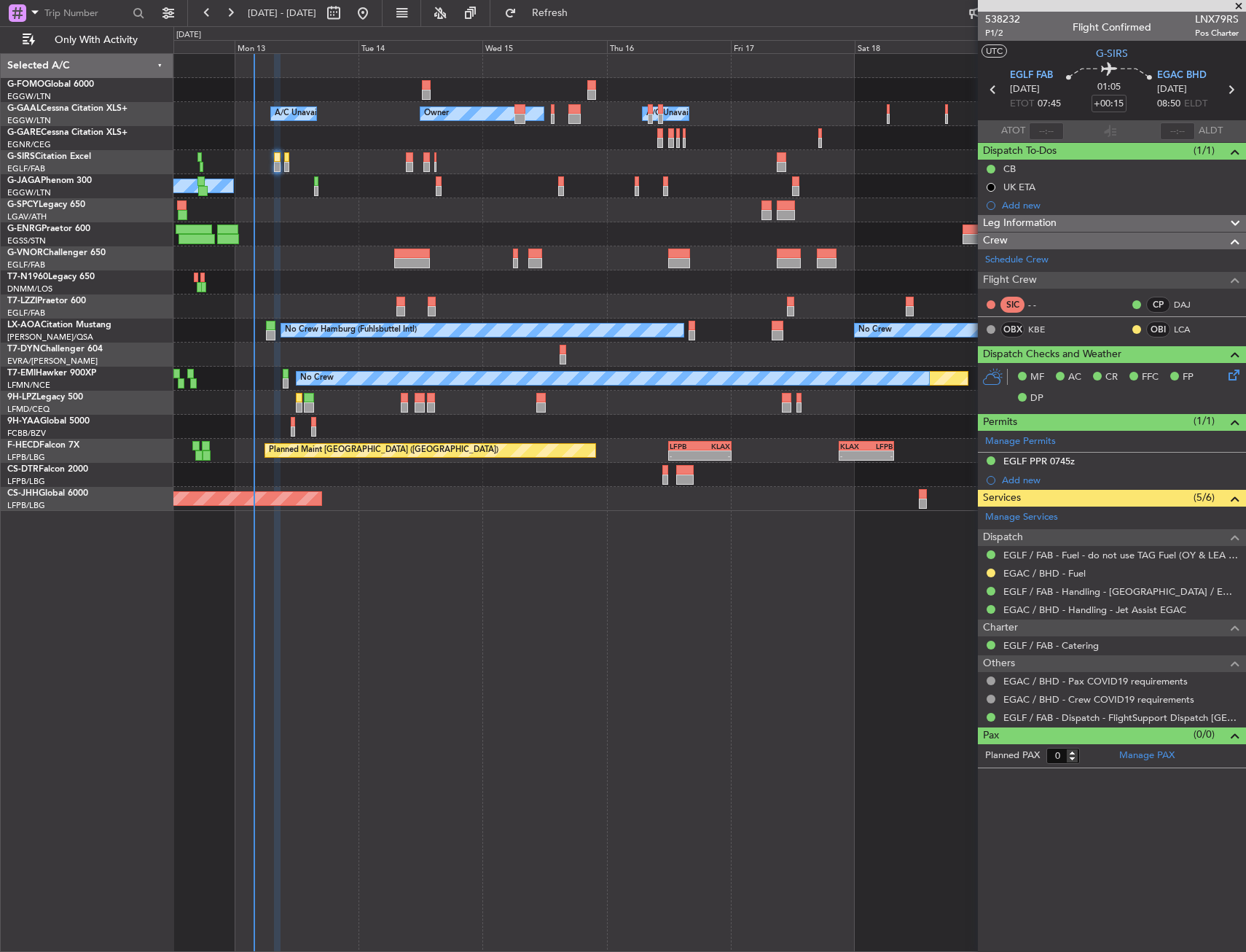
click at [319, 248] on div at bounding box center [709, 258] width 1072 height 24
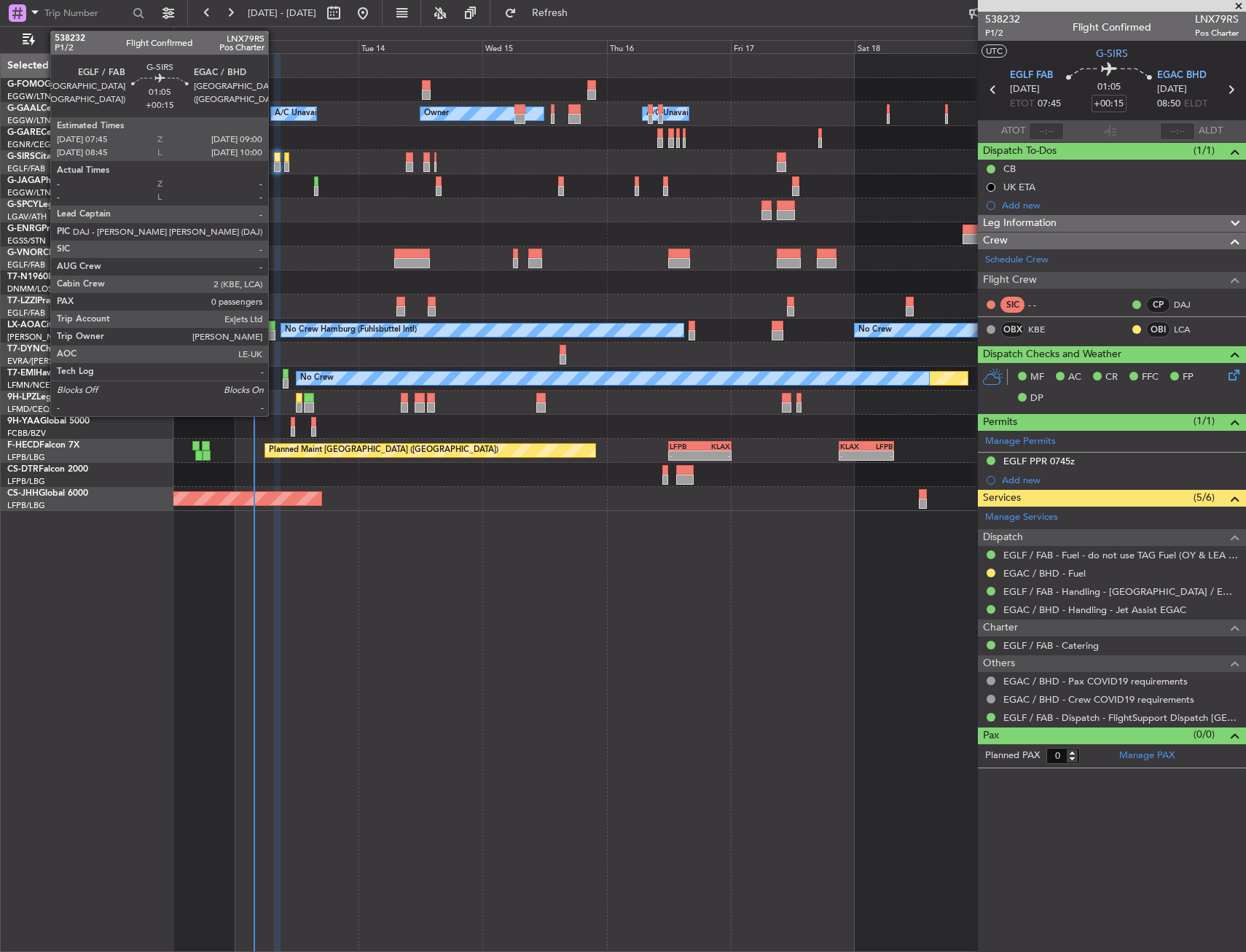
click at [274, 165] on div at bounding box center [277, 167] width 7 height 11
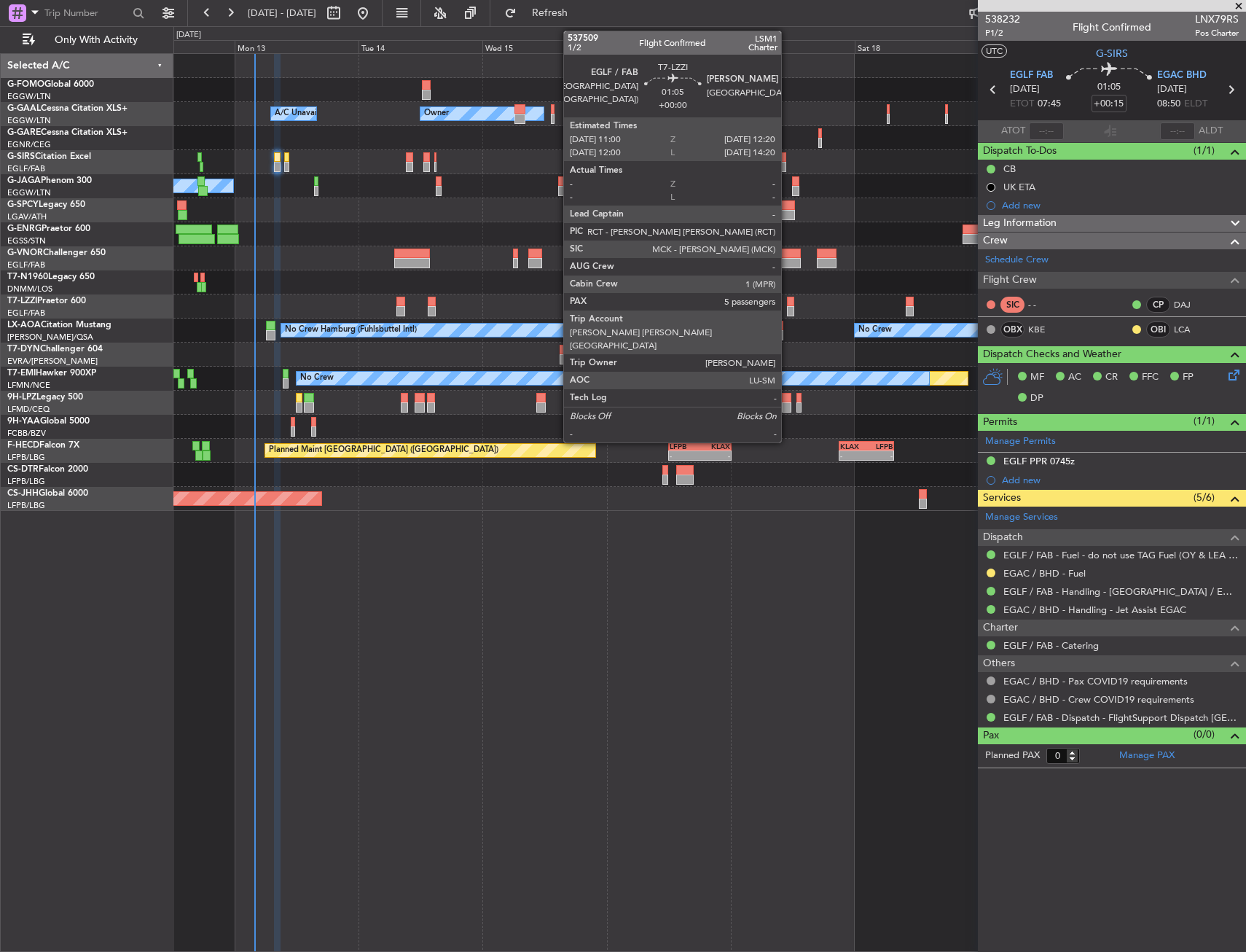
click at [788, 304] on div at bounding box center [791, 301] width 7 height 11
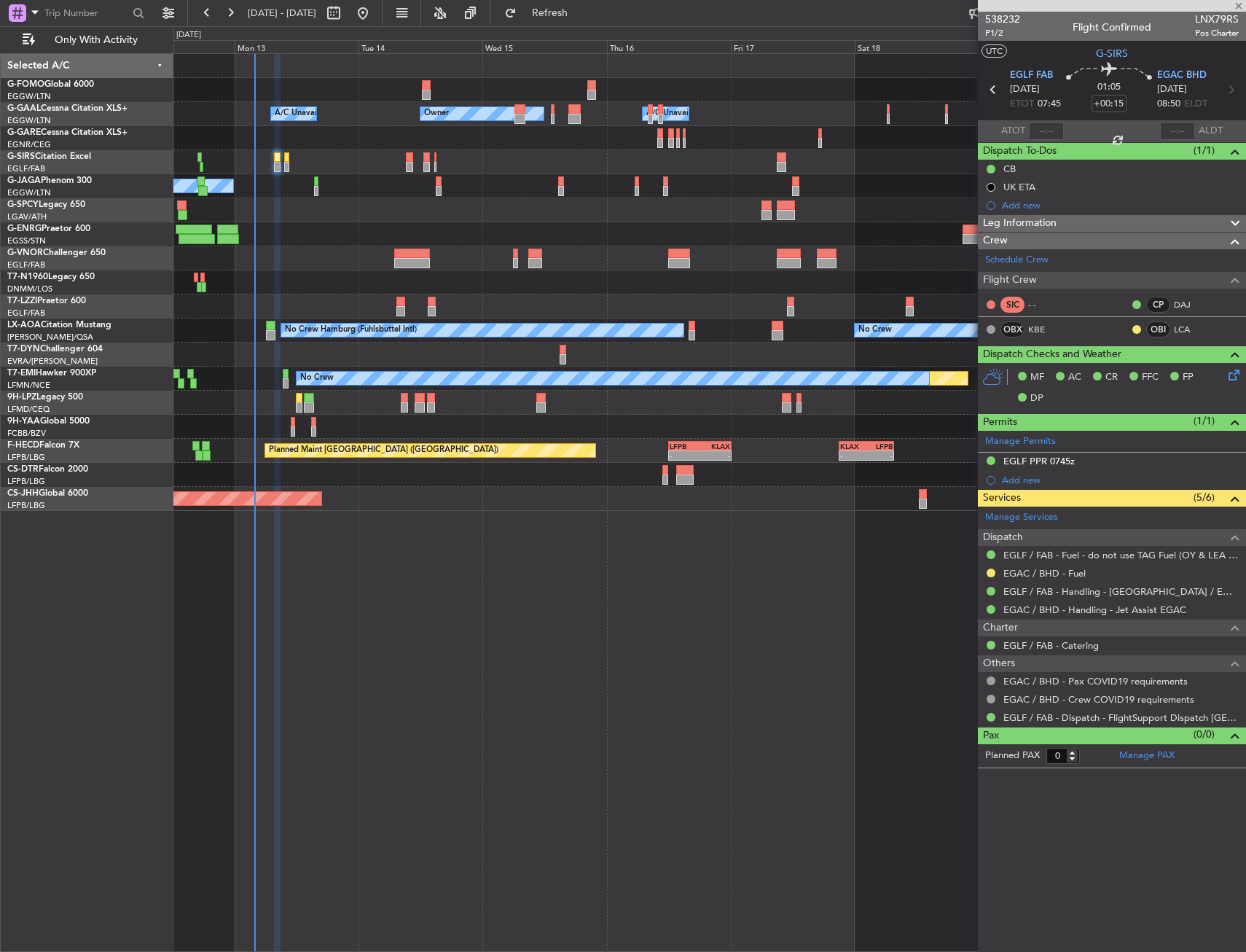
type input "5"
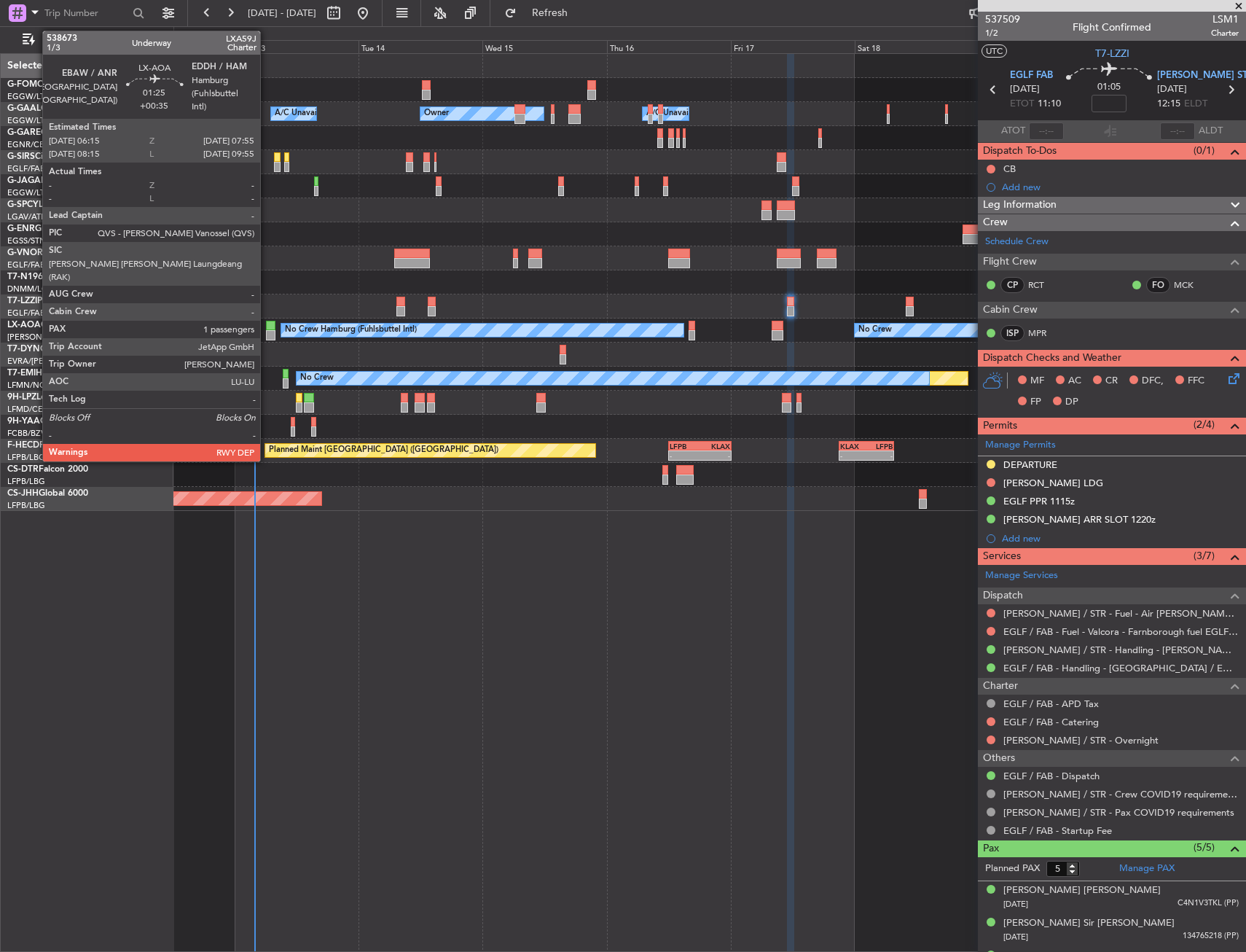
click at [270, 331] on div at bounding box center [270, 335] width 9 height 11
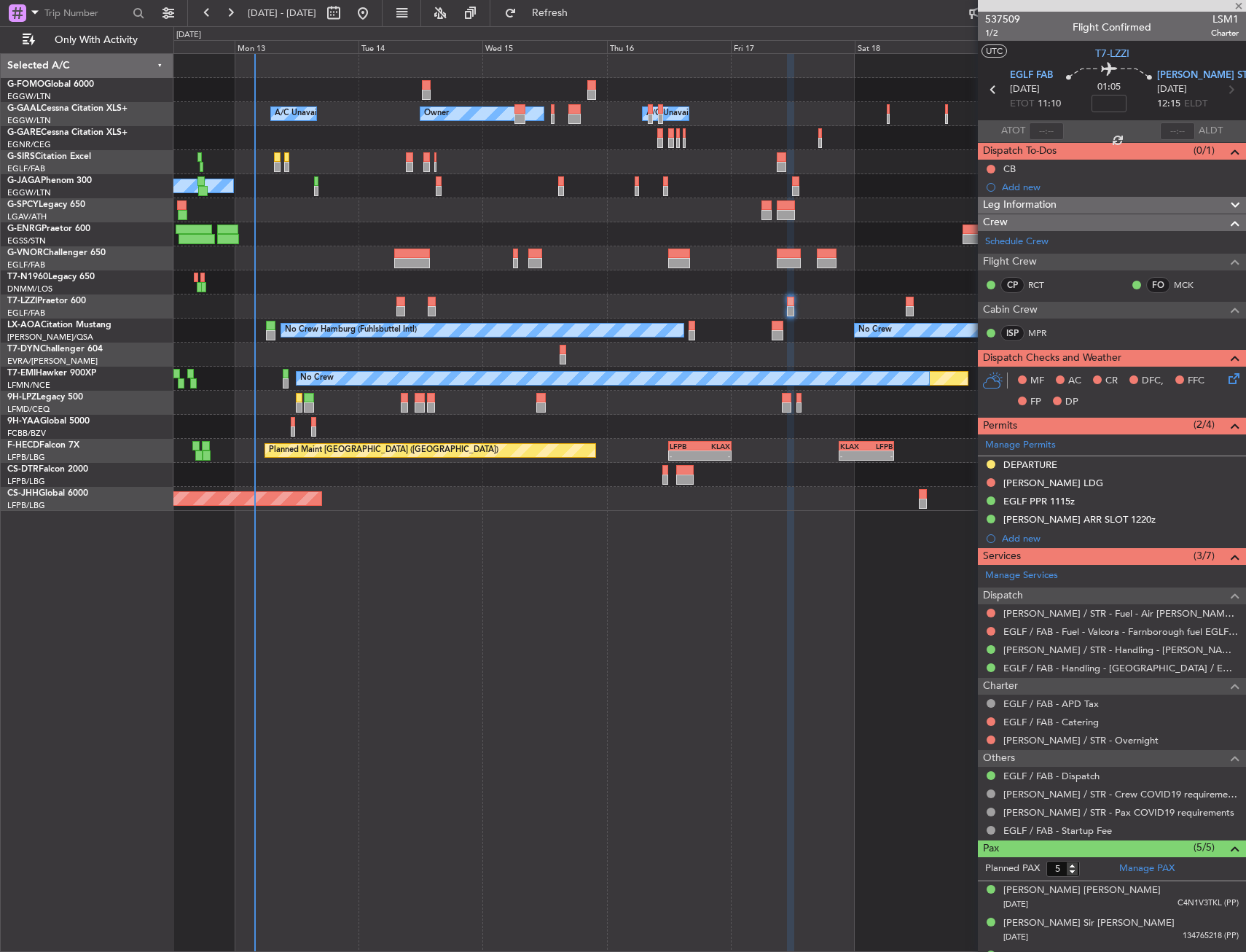
type input "+00:35"
type input "1"
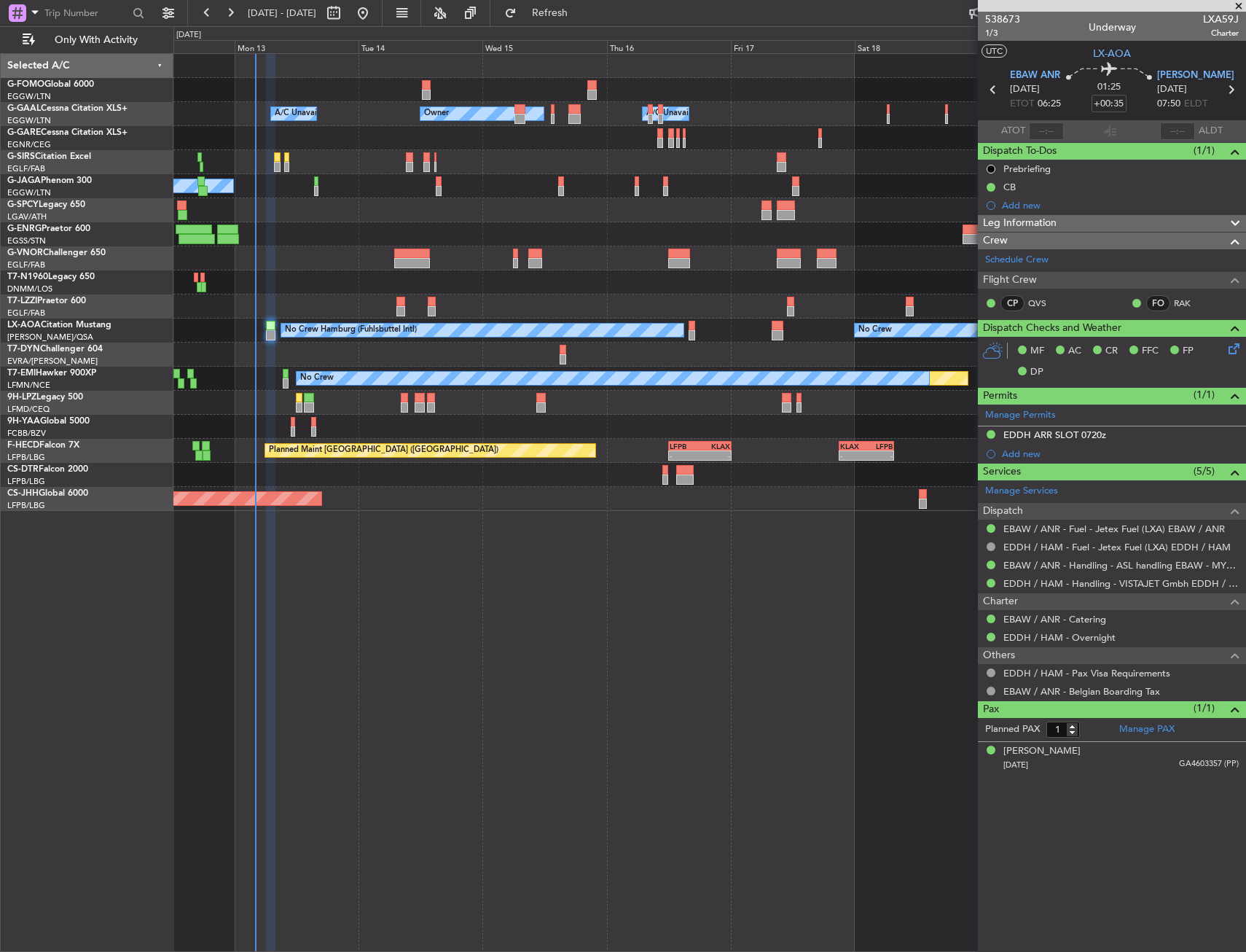
click at [503, 552] on div "- - EGGW 03:55 Z KSFO 14:45 Z Owner Owner A/C Unavailable A/C Unavailable Plann…" at bounding box center [709, 502] width 1073 height 898
click at [589, 581] on div "- - EGGW 03:55 Z KSFO 14:45 Z Owner Owner A/C Unavailable A/C Unavailable Plann…" at bounding box center [709, 502] width 1073 height 898
